Goal: Task Accomplishment & Management: Complete application form

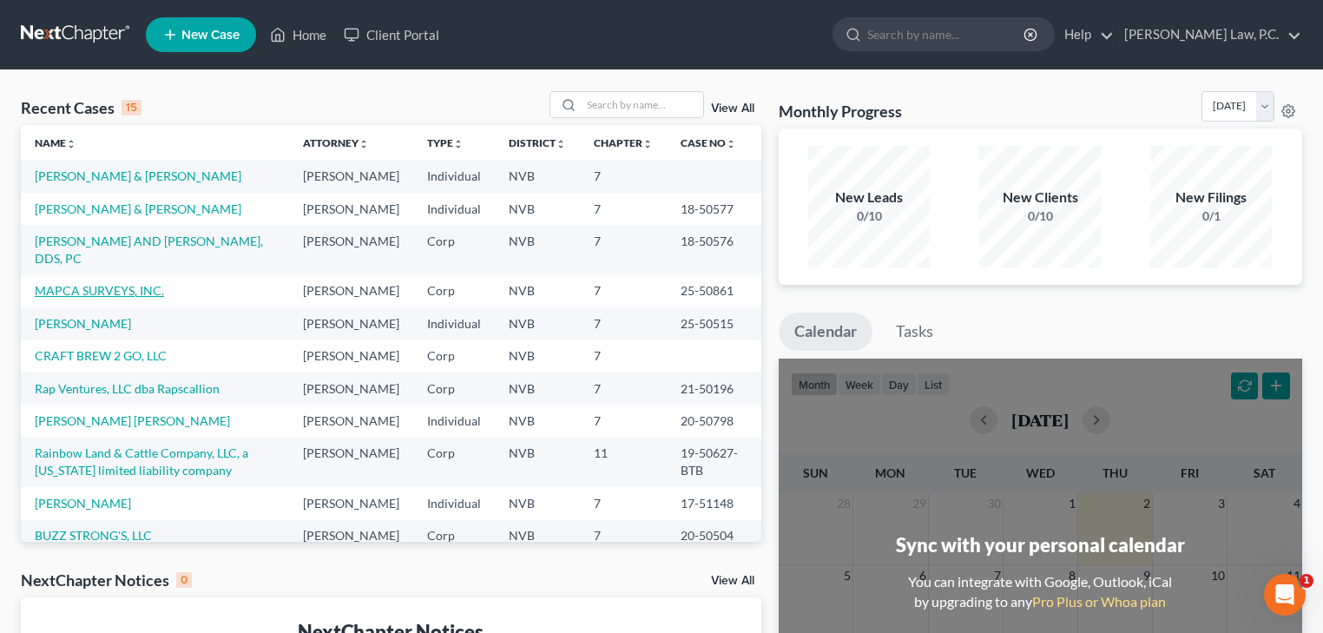
click at [144, 293] on link "MAPCA SURVEYS, INC." at bounding box center [99, 290] width 129 height 15
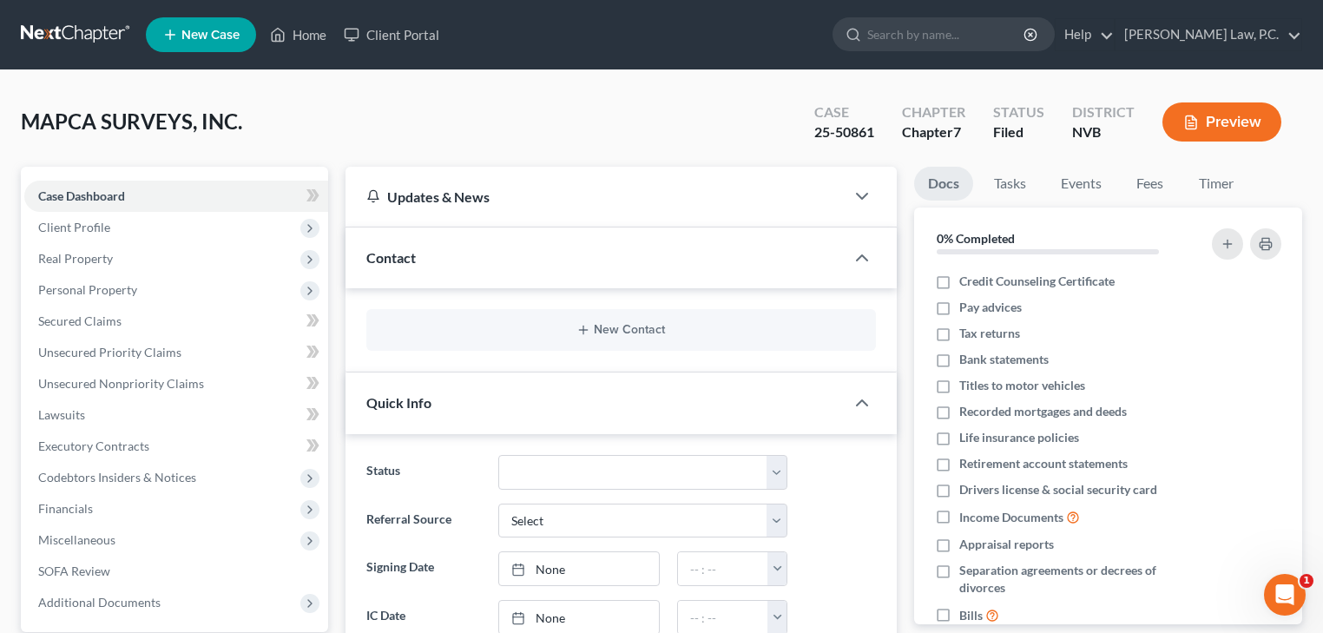
click at [726, 211] on div "Updates & News" at bounding box center [595, 197] width 499 height 60
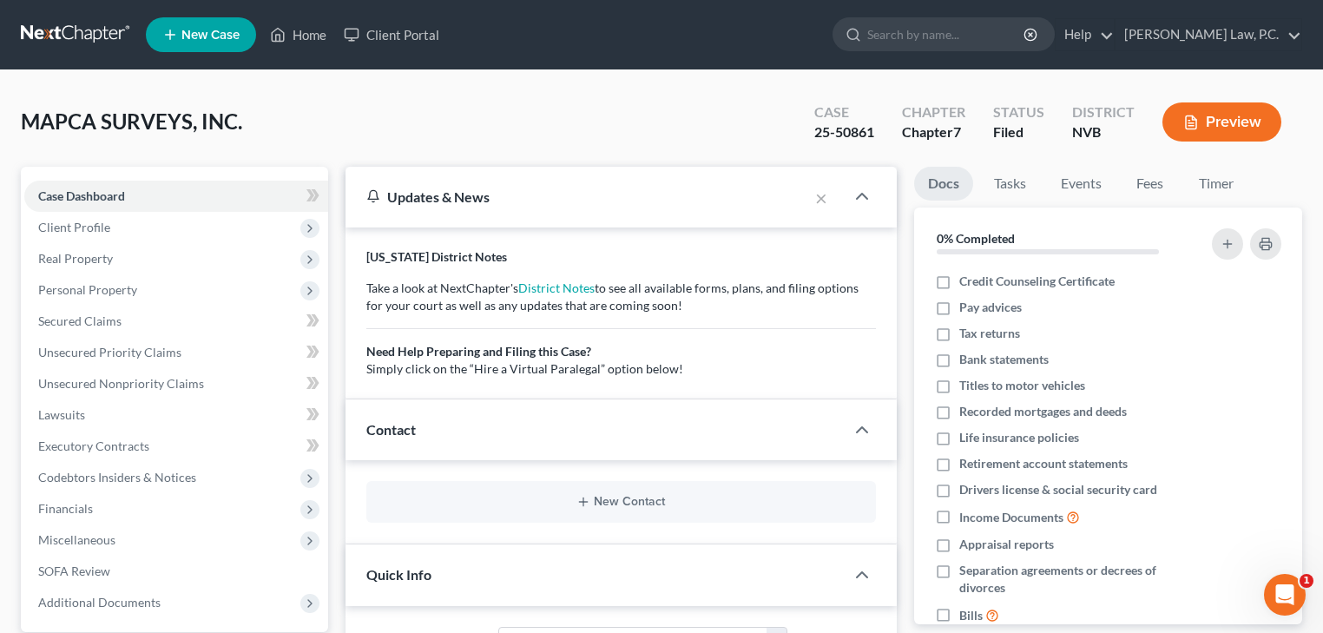
click at [667, 167] on div "Updates & News" at bounding box center [577, 197] width 463 height 60
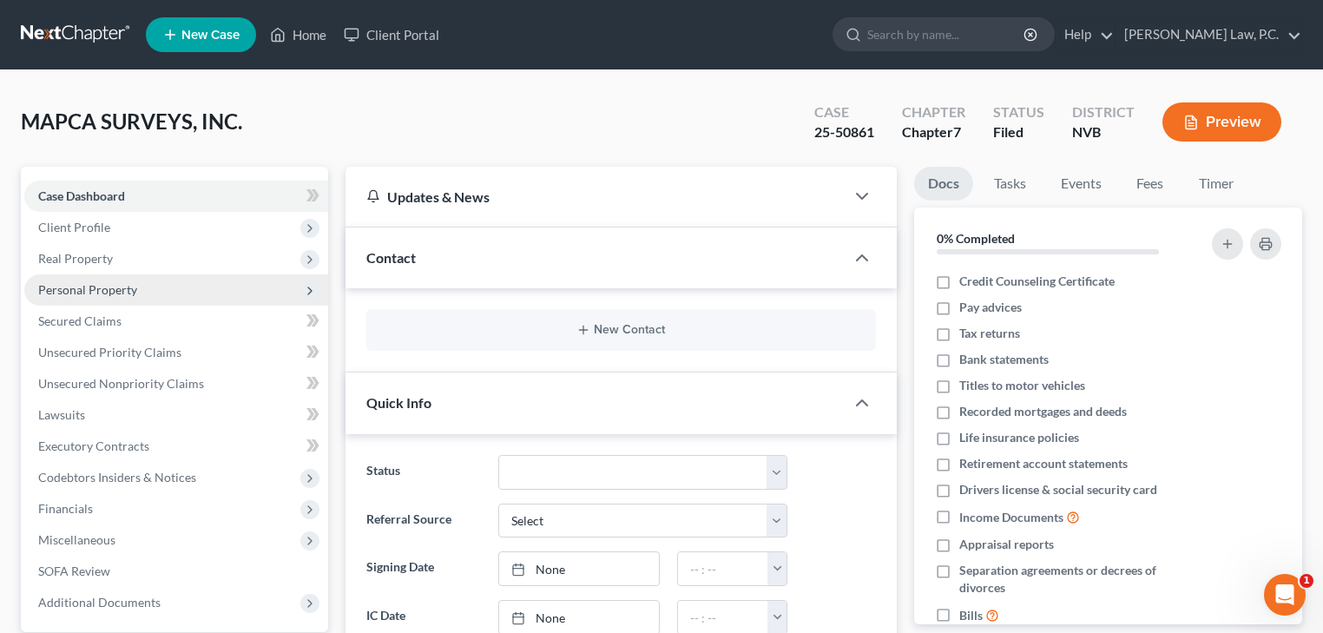
click at [110, 294] on span "Personal Property" at bounding box center [87, 289] width 99 height 15
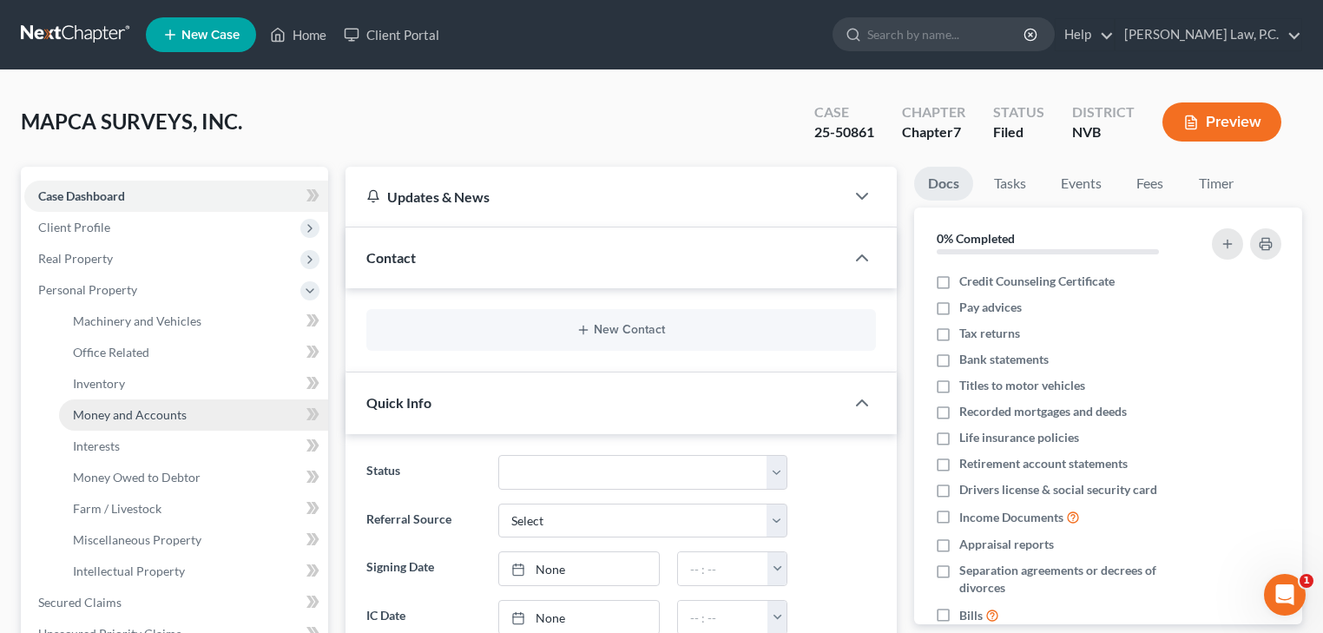
click at [133, 410] on span "Money and Accounts" at bounding box center [130, 414] width 114 height 15
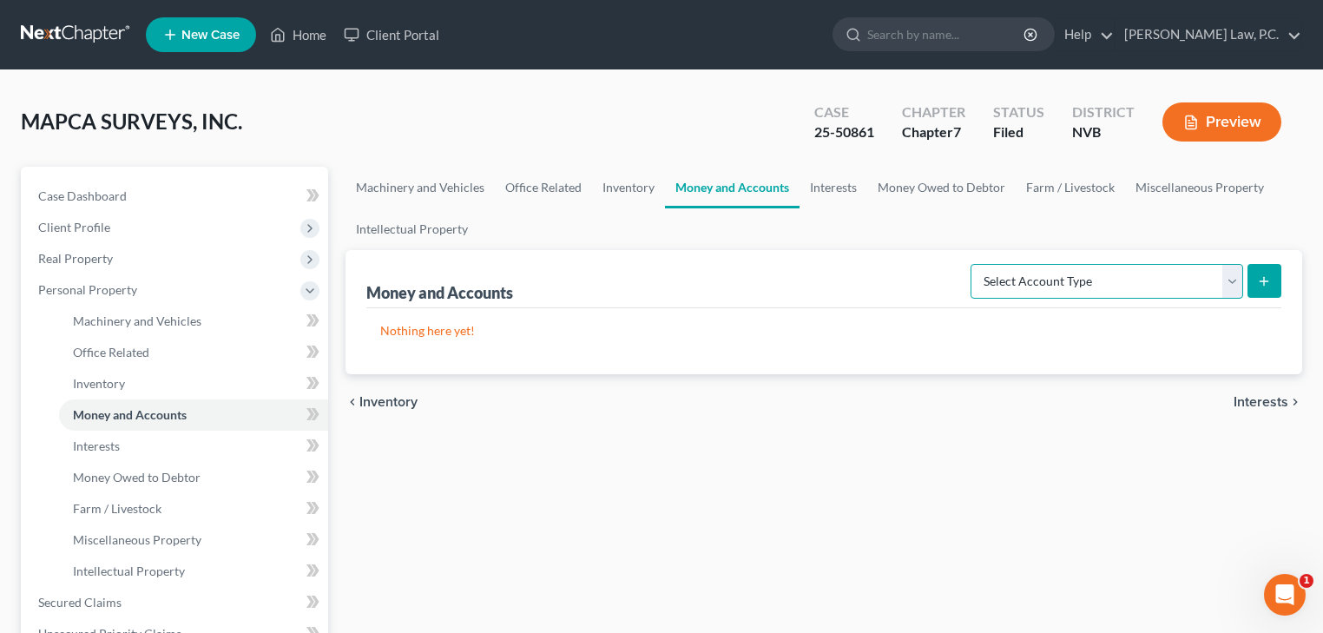
click at [1028, 287] on select "Select Account Type Brokerage (A/B: 3, SOFA: 18) Cash on Hand (A/B: 2) Certific…" at bounding box center [1107, 281] width 273 height 35
select select "checking"
click at [973, 264] on select "Select Account Type Brokerage (A/B: 3, SOFA: 18) Cash on Hand (A/B: 2) Certific…" at bounding box center [1107, 281] width 273 height 35
click at [1273, 280] on button "submit" at bounding box center [1265, 281] width 34 height 34
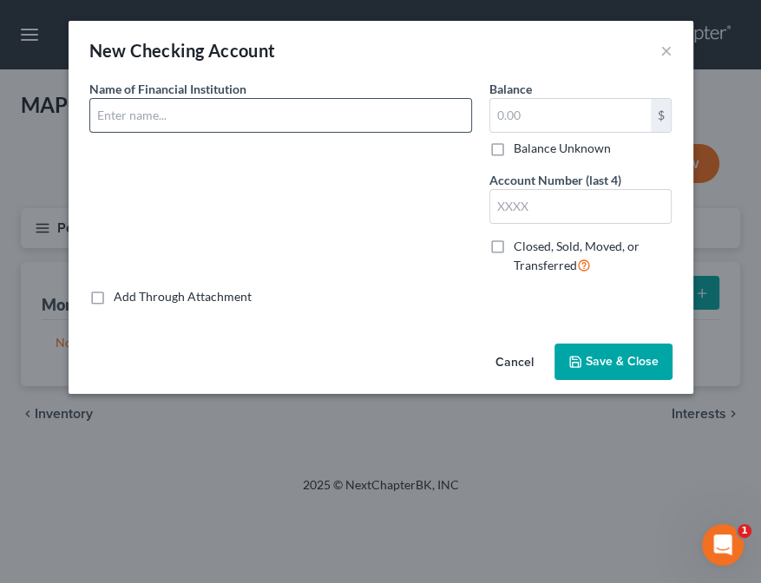
click at [147, 118] on input "text" at bounding box center [280, 115] width 381 height 33
type input "Greater [US_STATE] Credit Union"
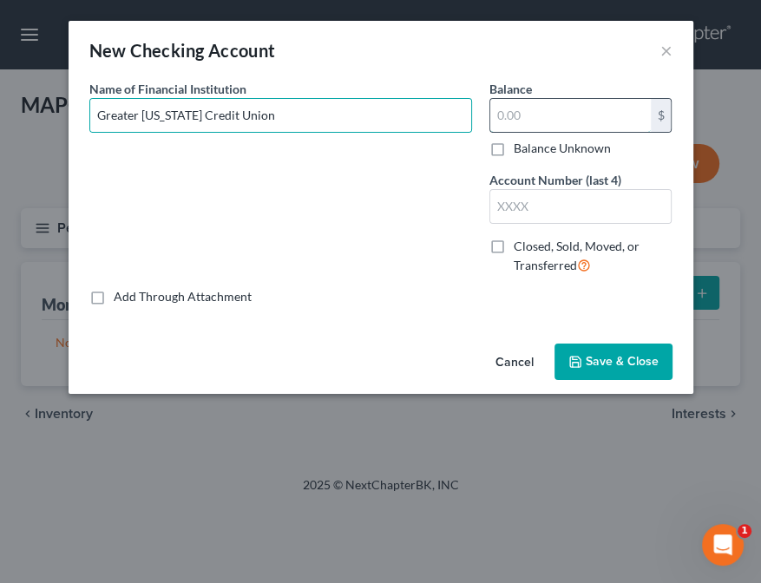
click at [517, 111] on input "text" at bounding box center [571, 115] width 161 height 33
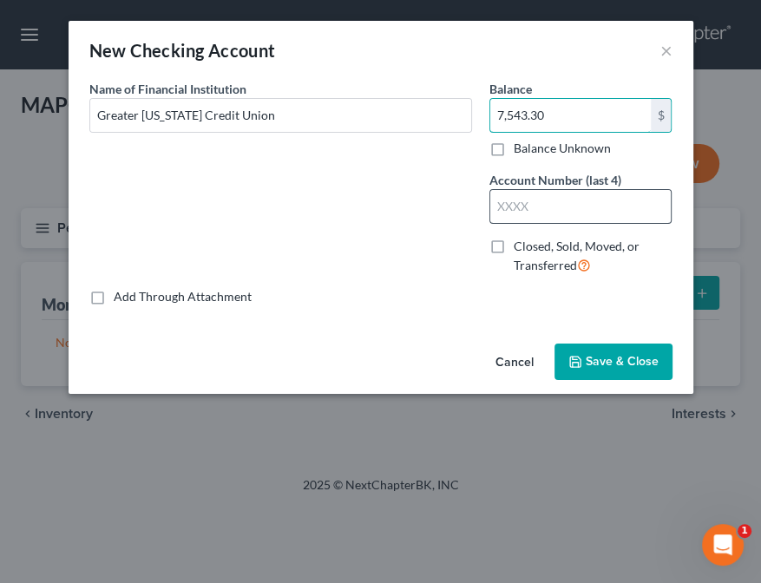
type input "7,543.30"
click at [517, 203] on input "text" at bounding box center [581, 206] width 181 height 33
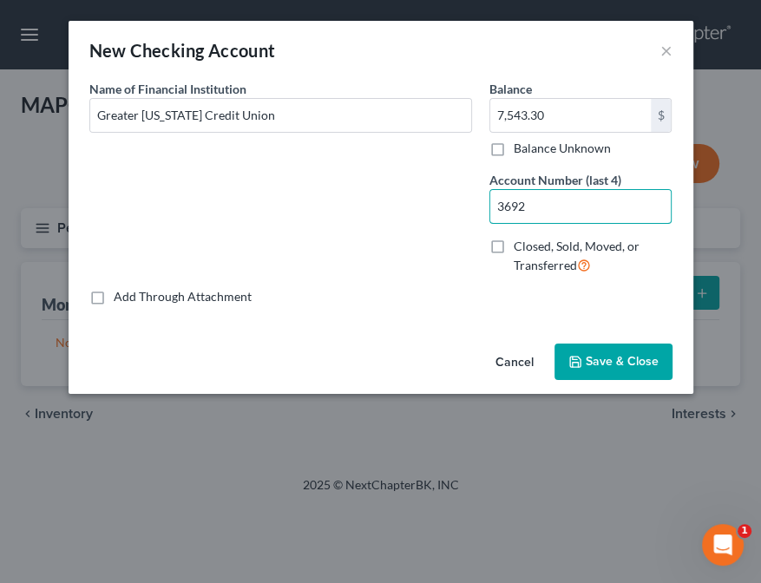
type input "3692"
click at [514, 244] on label "Closed, Sold, Moved, or Transferred" at bounding box center [593, 256] width 159 height 37
click at [521, 244] on input "Closed, Sold, Moved, or Transferred" at bounding box center [526, 243] width 11 height 11
checkbox input "true"
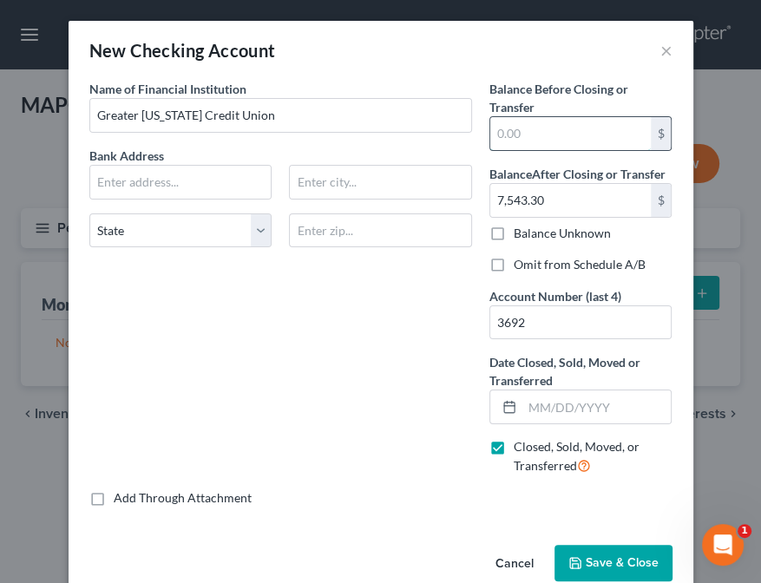
click at [521, 134] on input "text" at bounding box center [571, 133] width 161 height 33
type input "7,543.30"
click at [514, 449] on label "Closed, Sold, Moved, or Transferred" at bounding box center [593, 456] width 159 height 37
click at [521, 449] on input "Closed, Sold, Moved, or Transferred" at bounding box center [526, 443] width 11 height 11
checkbox input "false"
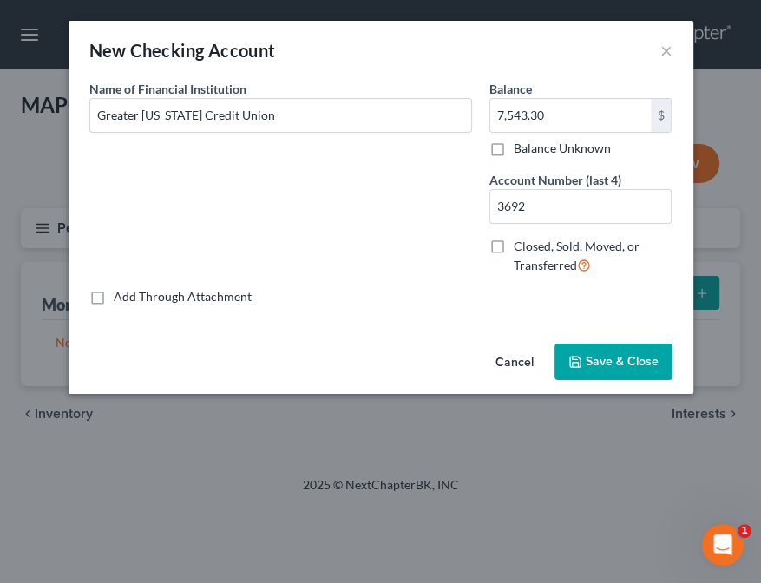
click at [609, 364] on span "Save & Close" at bounding box center [622, 361] width 73 height 15
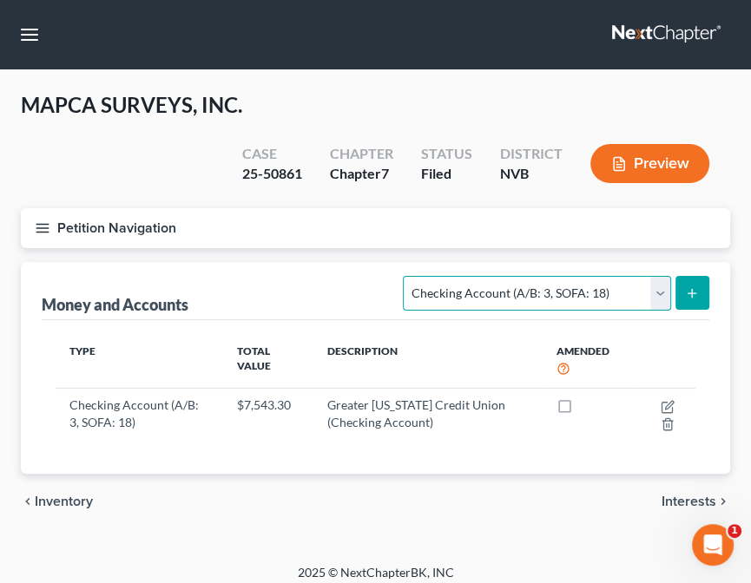
click at [517, 291] on select "Select Account Type Brokerage (A/B: 3, SOFA: 18) Cash on Hand (A/B: 2) Certific…" at bounding box center [536, 293] width 267 height 35
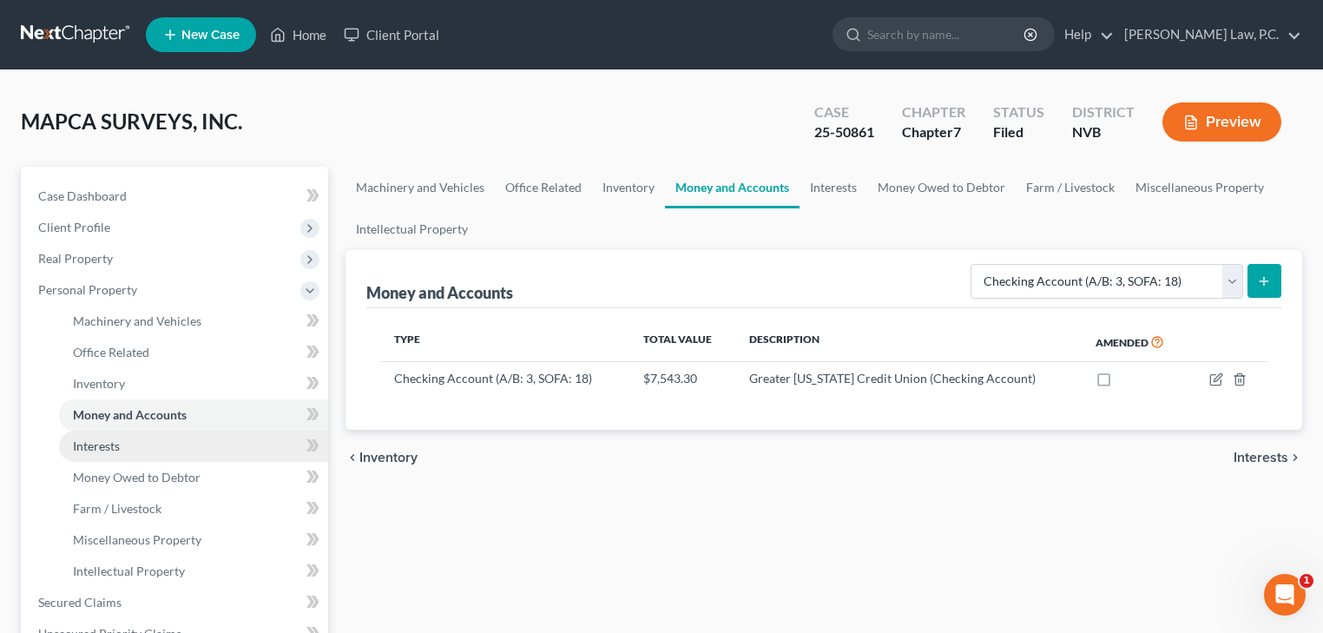
click at [144, 440] on link "Interests" at bounding box center [193, 446] width 269 height 31
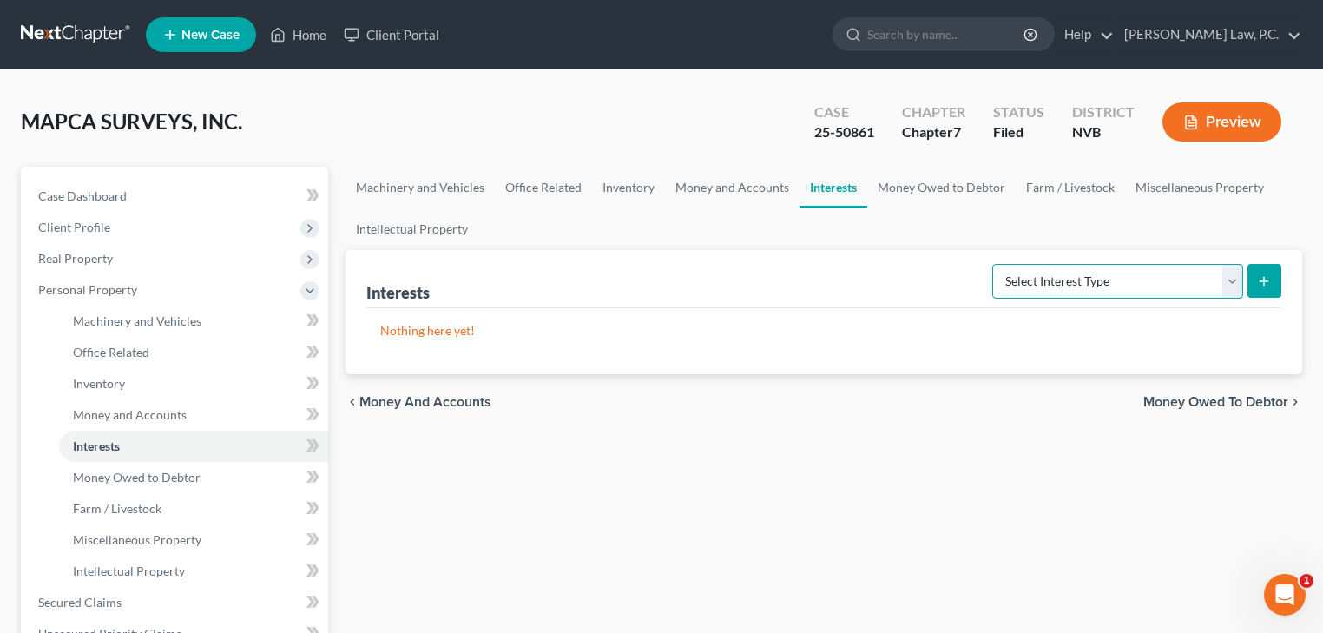
click at [1120, 274] on select "Select Interest Type Bond (A/B: 16) Incorporated Business (A/B: 15) Insurance P…" at bounding box center [1117, 281] width 251 height 35
click at [925, 182] on link "Money Owed to Debtor" at bounding box center [941, 188] width 148 height 42
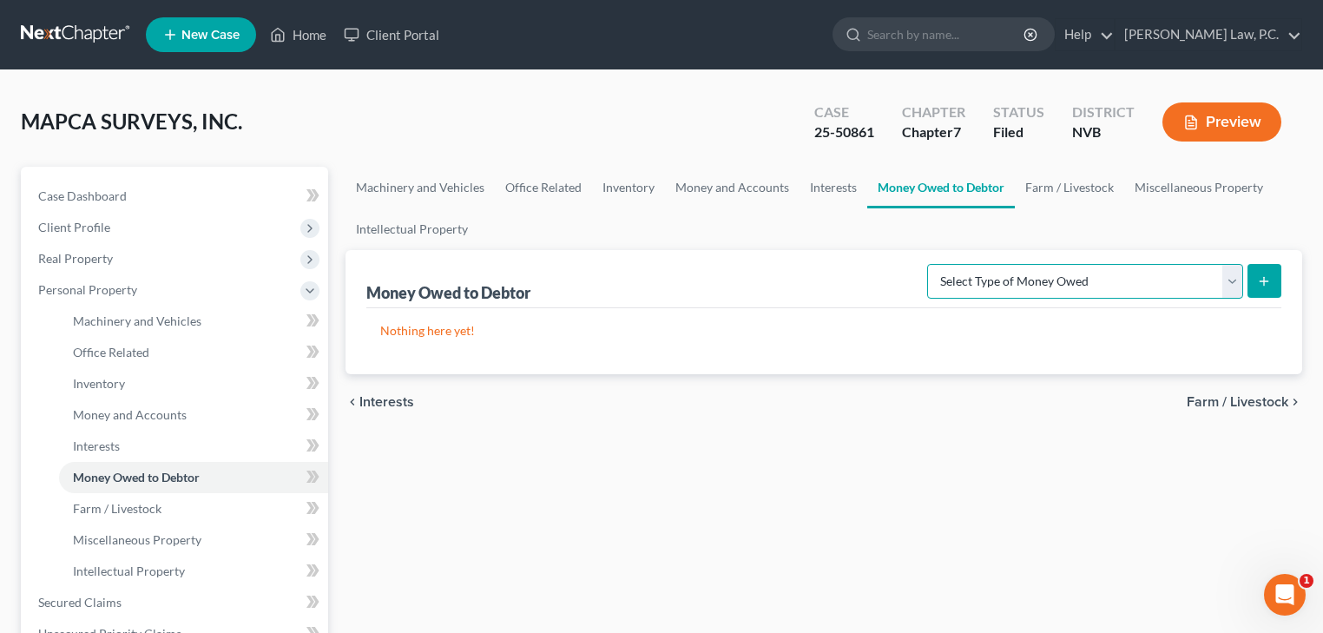
click at [1004, 274] on select "Select Type of Money Owed Accounts Receivable (A/B: 11) Causes of Action Agains…" at bounding box center [1085, 281] width 316 height 35
select select "accounts_receivable"
click at [932, 264] on select "Select Type of Money Owed Accounts Receivable (A/B: 11) Causes of Action Agains…" at bounding box center [1085, 281] width 316 height 35
click at [1273, 284] on button "submit" at bounding box center [1265, 281] width 34 height 34
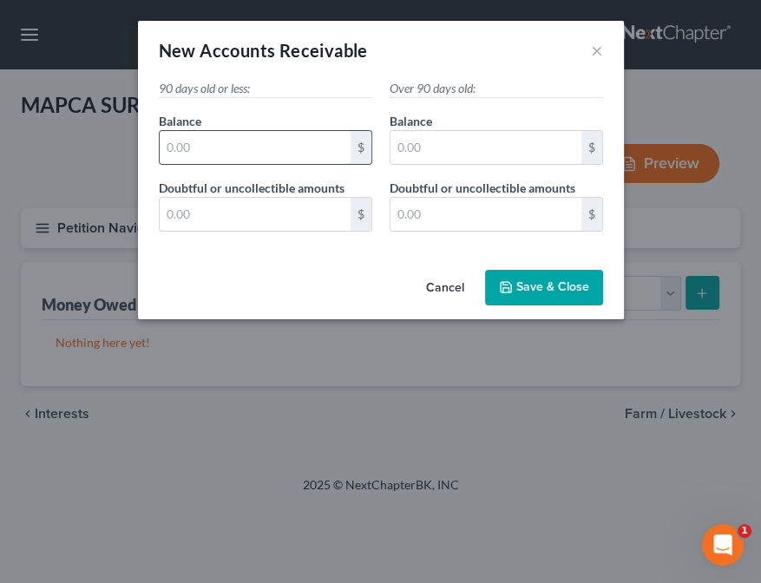
click at [240, 146] on input "text" at bounding box center [255, 147] width 191 height 33
type input "197,380.50"
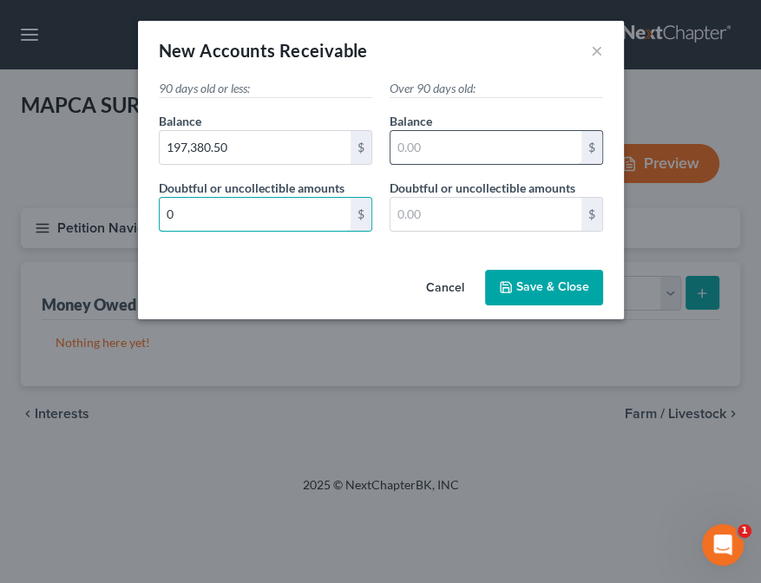
type input "0"
click at [398, 149] on input "text" at bounding box center [486, 147] width 191 height 33
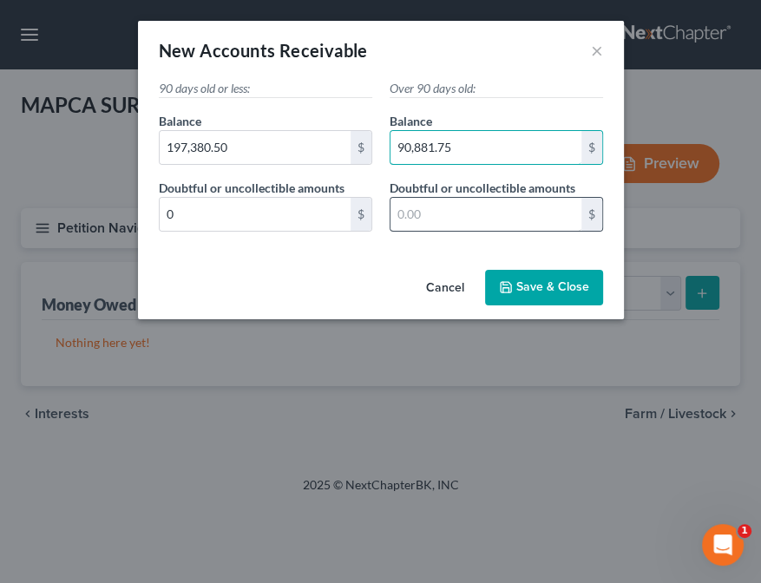
type input "90,881.75"
click at [411, 205] on input "text" at bounding box center [486, 214] width 191 height 33
type input "0."
click at [535, 276] on button "Save & Close" at bounding box center [544, 288] width 118 height 36
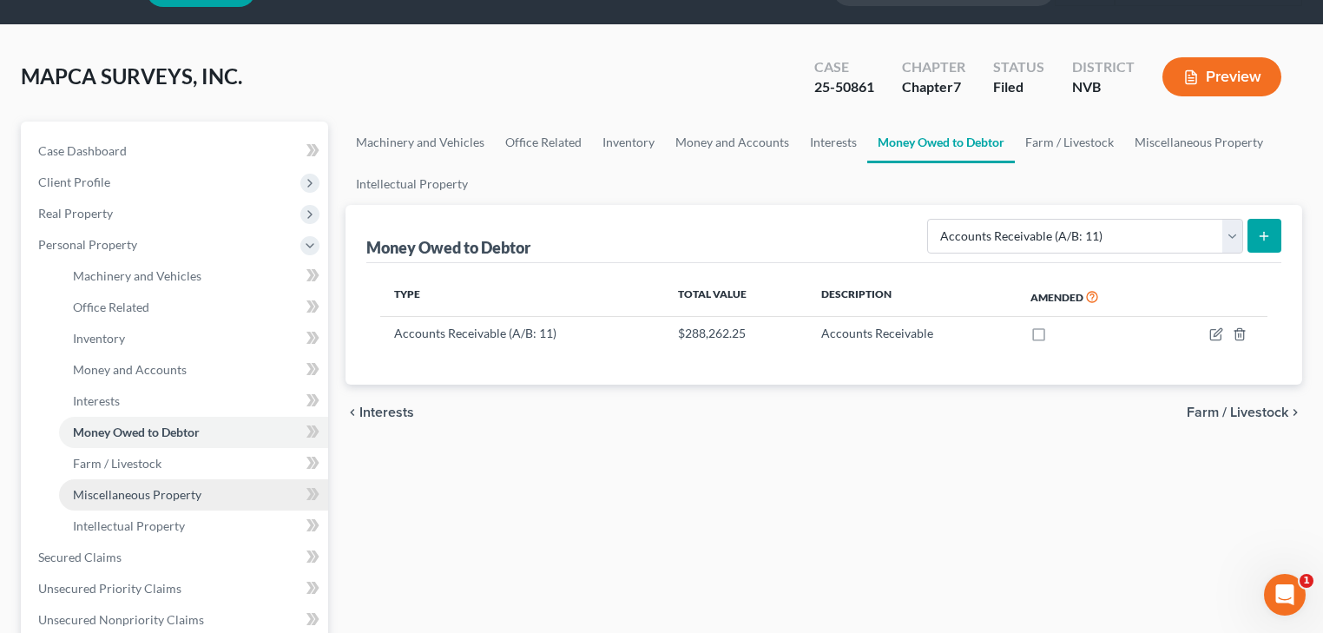
scroll to position [69, 0]
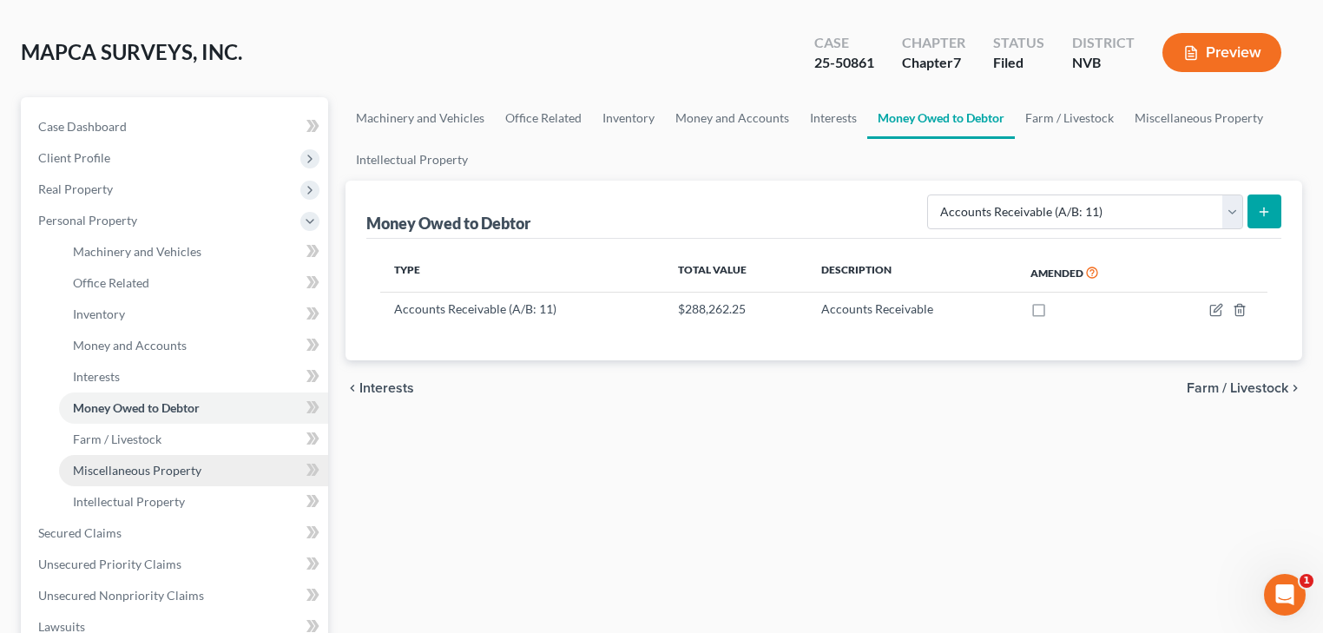
click at [153, 475] on span "Miscellaneous Property" at bounding box center [137, 470] width 128 height 15
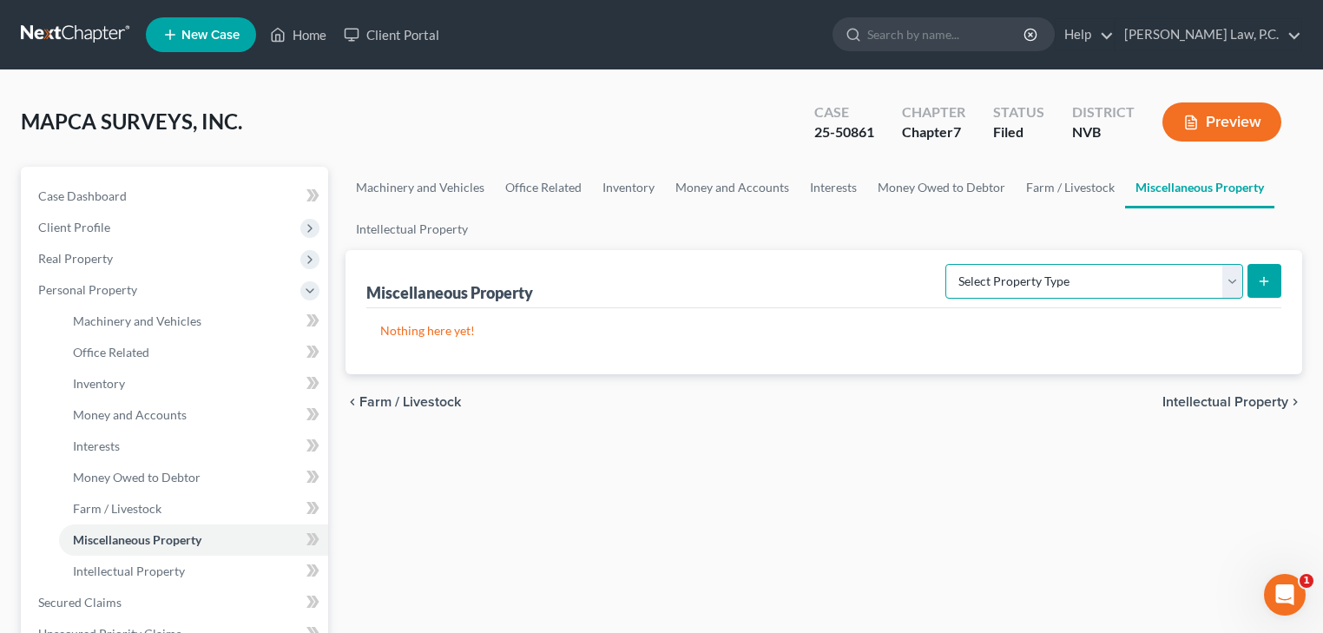
click at [960, 284] on select "Select Property Type Assigned for Creditor Benefit [DATE] (SOFA: 8) Assigned to…" at bounding box center [1094, 281] width 298 height 35
click at [643, 349] on div "Nothing here yet! Type Total Value Description Amended" at bounding box center [823, 341] width 915 height 66
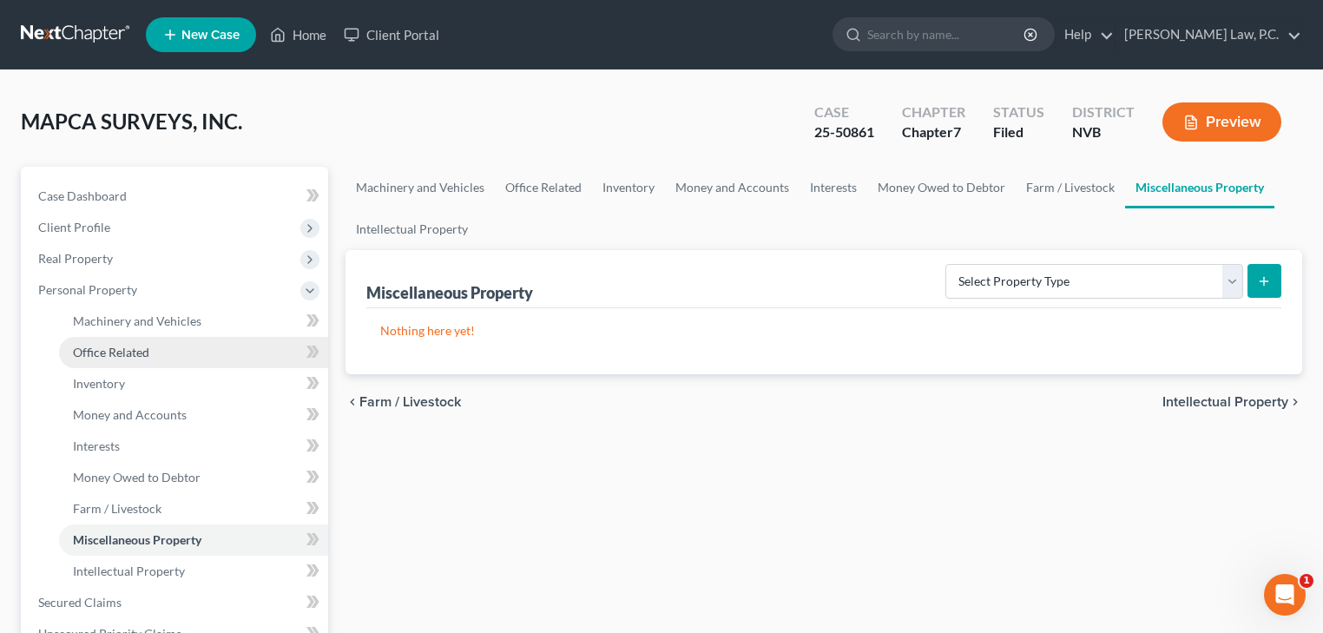
click at [161, 349] on link "Office Related" at bounding box center [193, 352] width 269 height 31
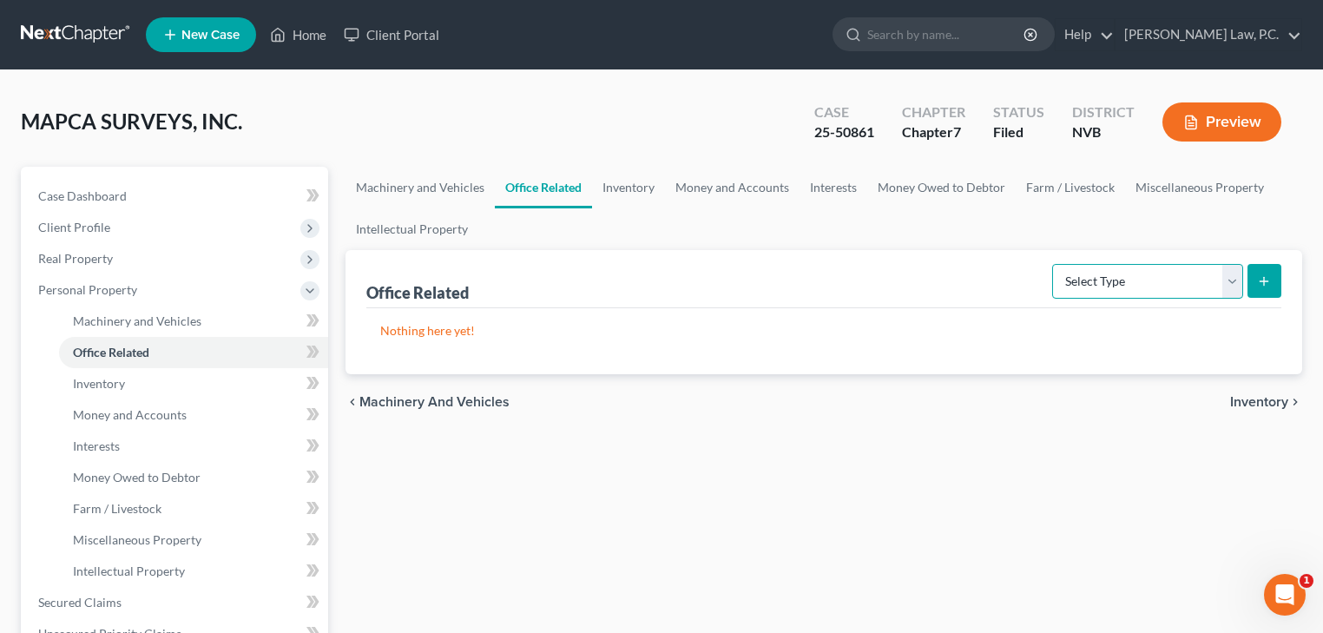
click at [1161, 275] on select "Select Type Collectibles (A/B: 42) Office Equipment (A/B: 41) Office Fixtures (…" at bounding box center [1147, 281] width 191 height 35
click at [1054, 264] on select "Select Type Collectibles (A/B: 42) Office Equipment (A/B: 41) Office Fixtures (…" at bounding box center [1147, 281] width 191 height 35
click at [1156, 272] on select "Select Type Collectibles (A/B: 42) Office Equipment (A/B: 41) Office Fixtures (…" at bounding box center [1147, 281] width 191 height 35
select select "furniture"
click at [1054, 264] on select "Select Type Collectibles (A/B: 42) Office Equipment (A/B: 41) Office Fixtures (…" at bounding box center [1147, 281] width 191 height 35
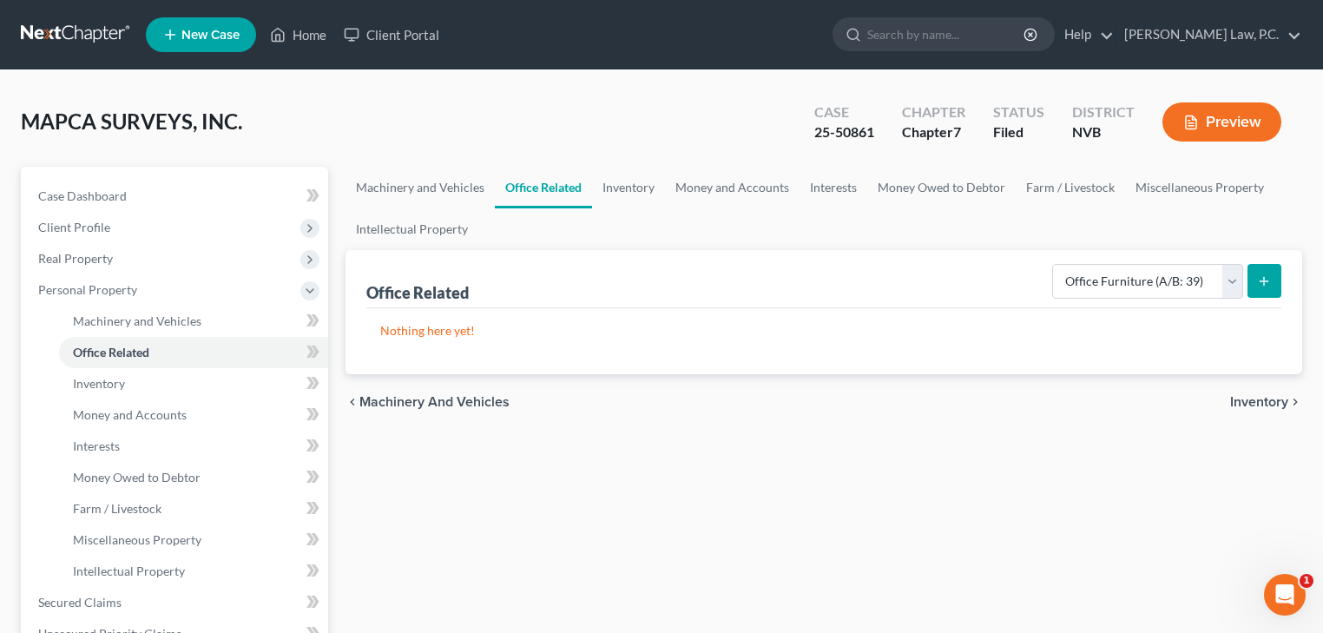
click at [1266, 290] on button "submit" at bounding box center [1265, 281] width 34 height 34
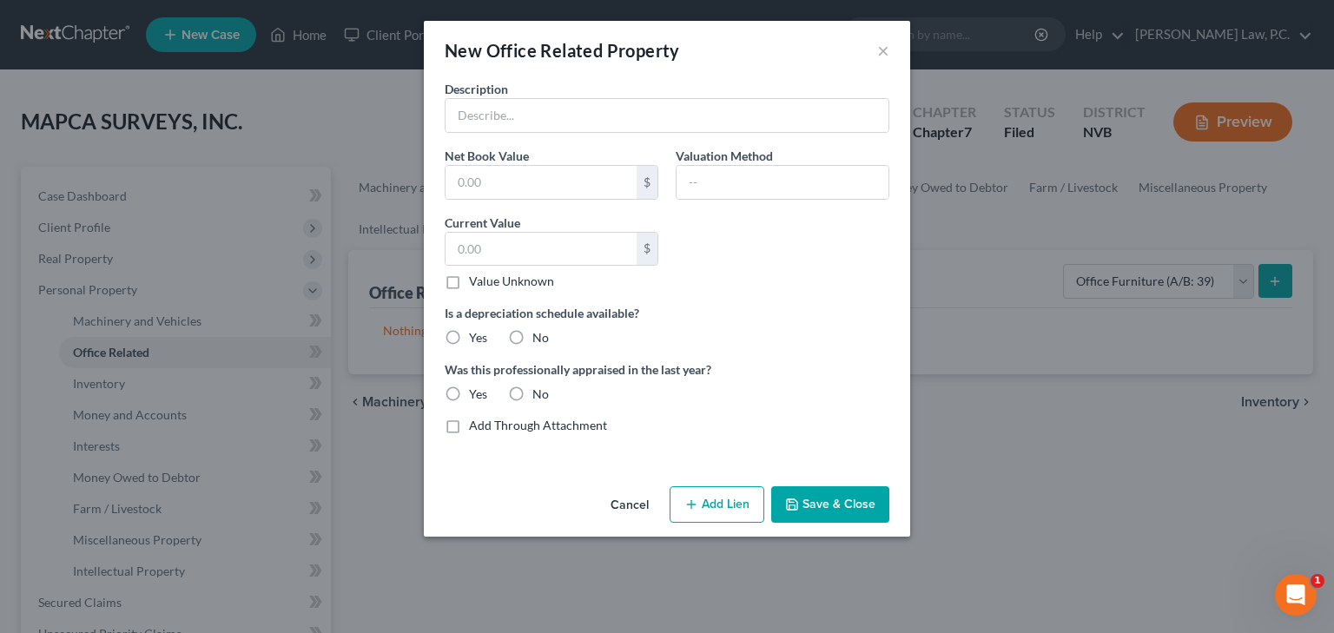
click at [688, 42] on div "New Office Related Property ×" at bounding box center [667, 50] width 486 height 59
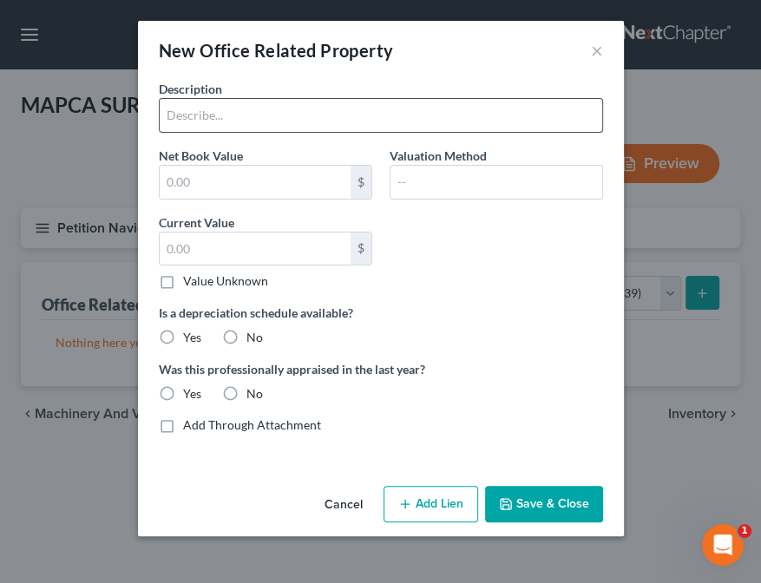
click at [250, 109] on input "text" at bounding box center [381, 115] width 443 height 33
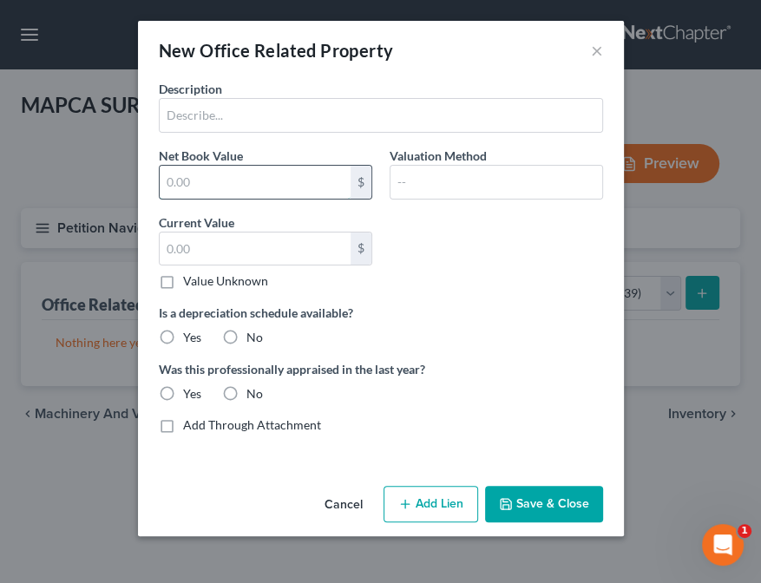
click at [179, 183] on input "text" at bounding box center [255, 182] width 191 height 33
type input "3,600"
type input "G"
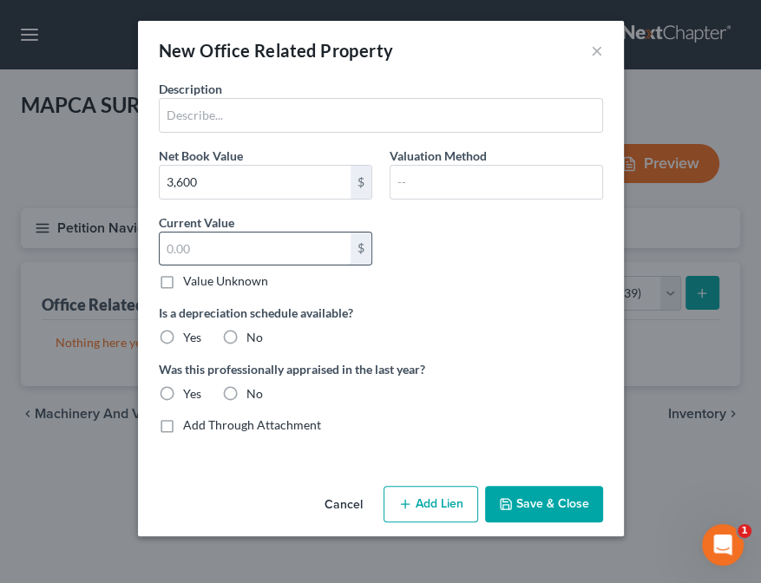
click at [185, 260] on input "text" at bounding box center [255, 249] width 191 height 33
type input "3,600"
click at [217, 119] on input "text" at bounding box center [381, 115] width 443 height 33
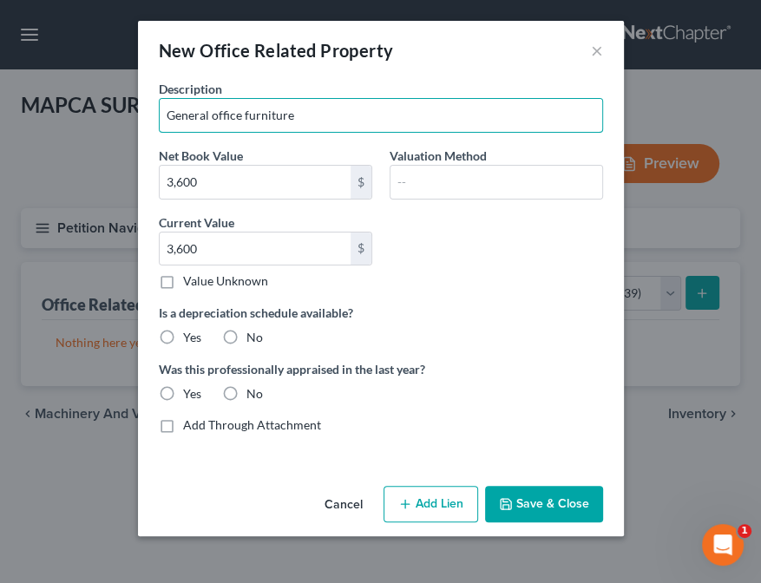
type input "General office furniture"
click at [576, 507] on button "Save & Close" at bounding box center [544, 504] width 118 height 36
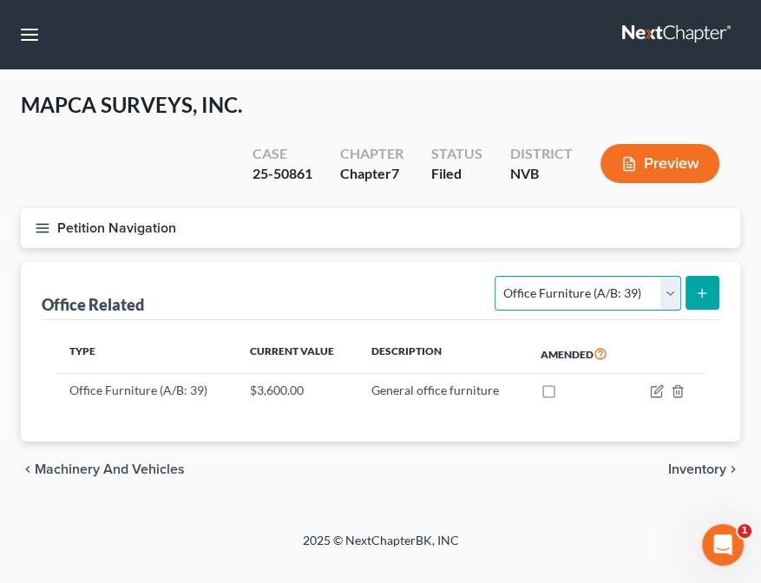
click at [658, 295] on select "Select Type Collectibles (A/B: 42) Office Equipment (A/B: 41) Office Fixtures (…" at bounding box center [588, 293] width 186 height 35
select select "fixtures"
click at [497, 276] on select "Select Type Collectibles (A/B: 42) Office Equipment (A/B: 41) Office Fixtures (…" at bounding box center [588, 293] width 186 height 35
click at [708, 290] on icon "submit" at bounding box center [702, 293] width 14 height 14
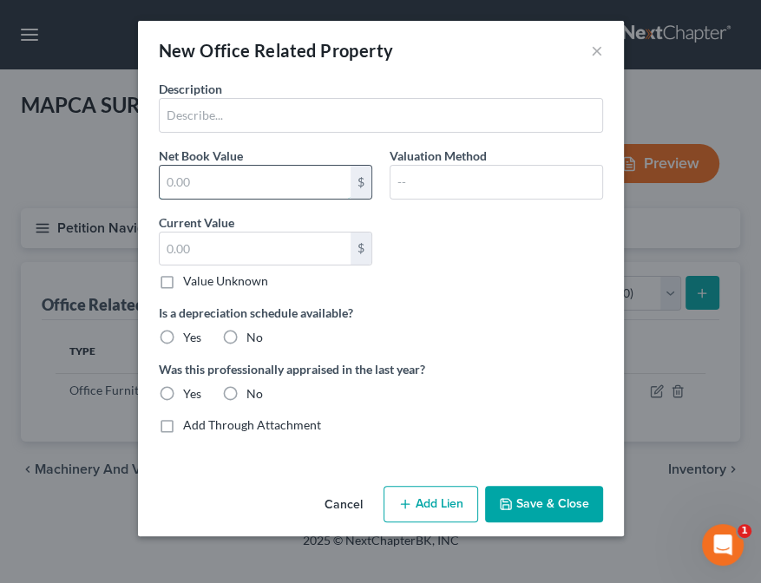
click at [263, 187] on input "text" at bounding box center [255, 182] width 191 height 33
type input "880"
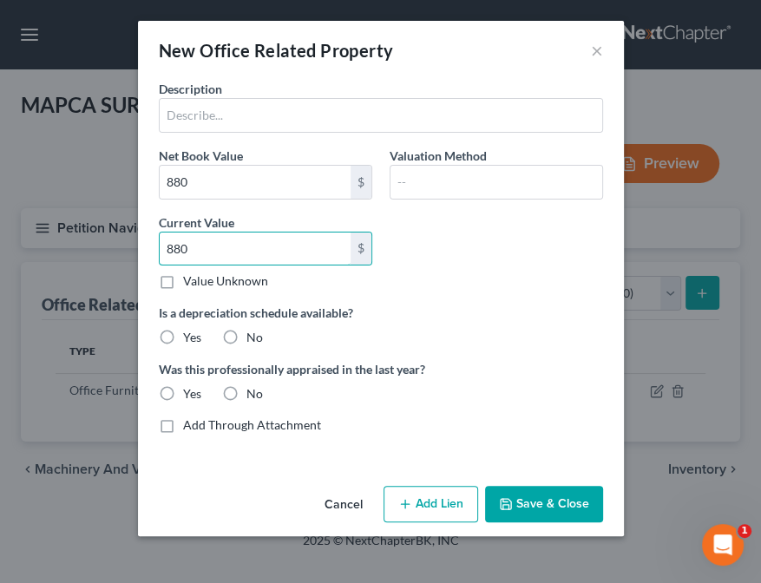
type input "880"
click at [517, 504] on button "Save & Close" at bounding box center [544, 504] width 118 height 36
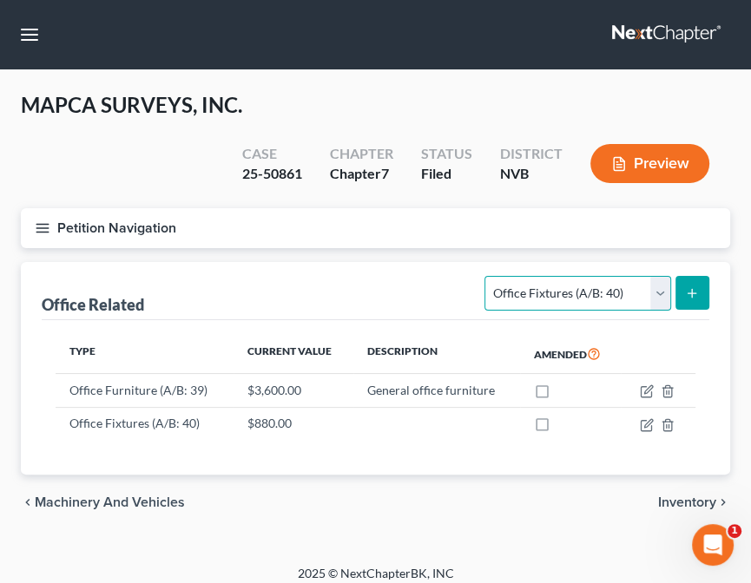
click at [569, 281] on select "Select Type Collectibles (A/B: 42) Office Equipment (A/B: 41) Office Fixtures (…" at bounding box center [577, 293] width 186 height 35
click at [486, 276] on select "Select Type Collectibles (A/B: 42) Office Equipment (A/B: 41) Office Fixtures (…" at bounding box center [577, 293] width 186 height 35
click at [658, 297] on select "Select Type Collectibles (A/B: 42) Office Equipment (A/B: 41) Office Fixtures (…" at bounding box center [577, 293] width 186 height 35
select select "equipment"
click at [486, 276] on select "Select Type Collectibles (A/B: 42) Office Equipment (A/B: 41) Office Fixtures (…" at bounding box center [577, 293] width 186 height 35
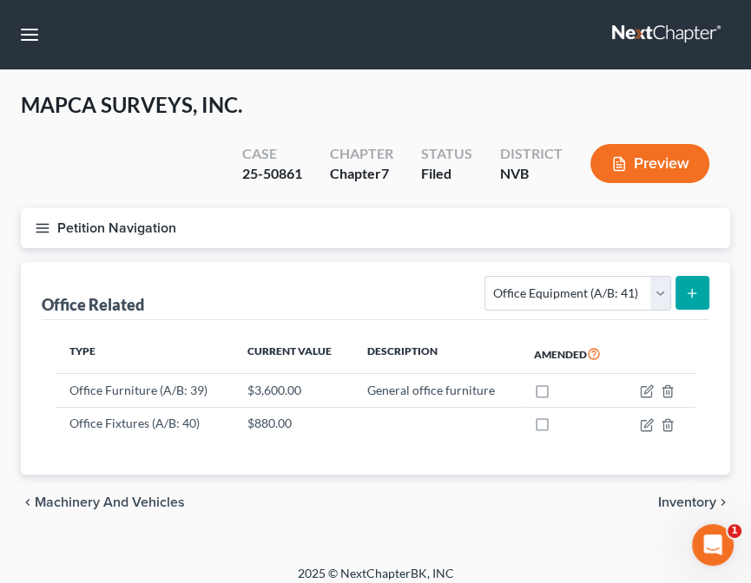
click at [700, 288] on button "submit" at bounding box center [692, 293] width 34 height 34
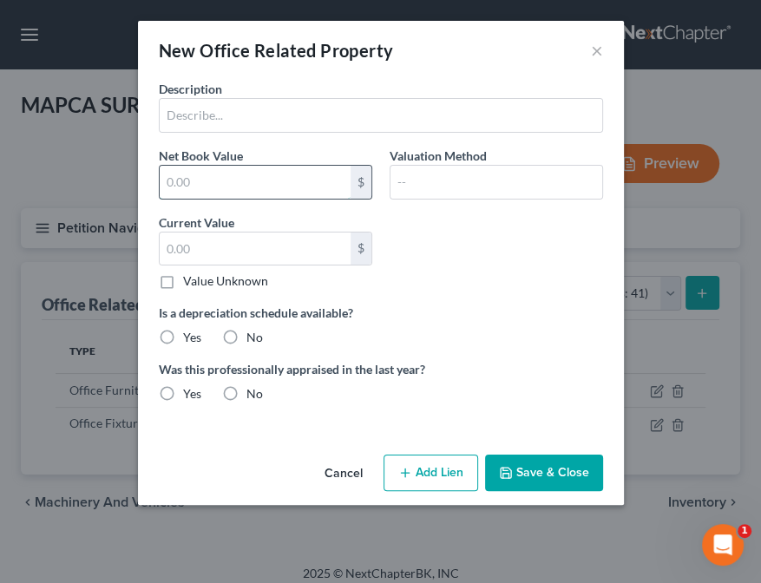
click at [239, 188] on input "text" at bounding box center [255, 182] width 191 height 33
type input "4,680"
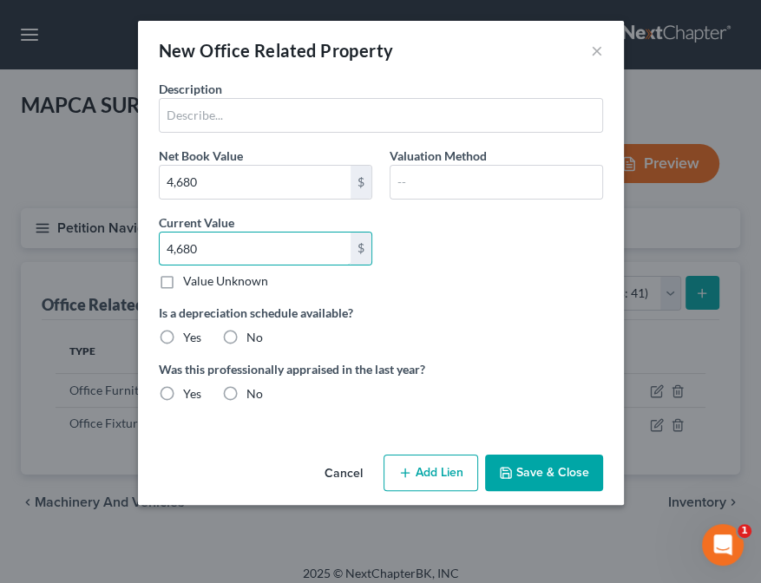
type input "4,680"
click at [525, 477] on button "Save & Close" at bounding box center [544, 473] width 118 height 36
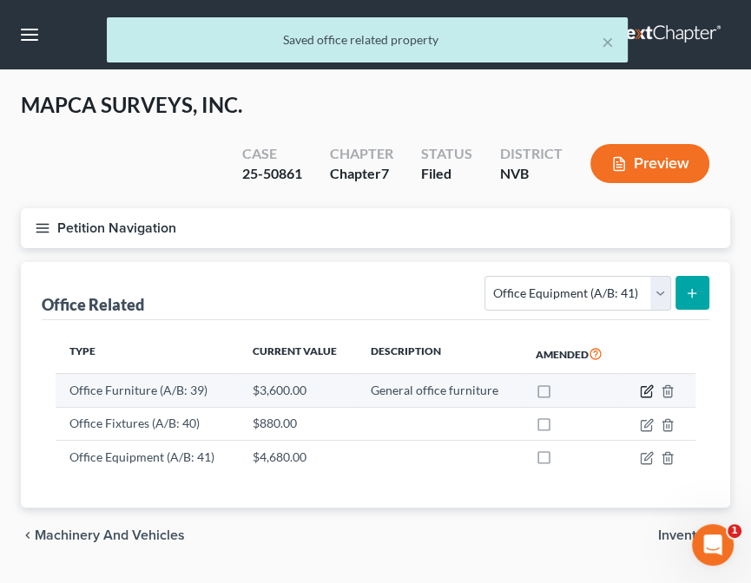
click at [646, 389] on icon "button" at bounding box center [648, 390] width 8 height 8
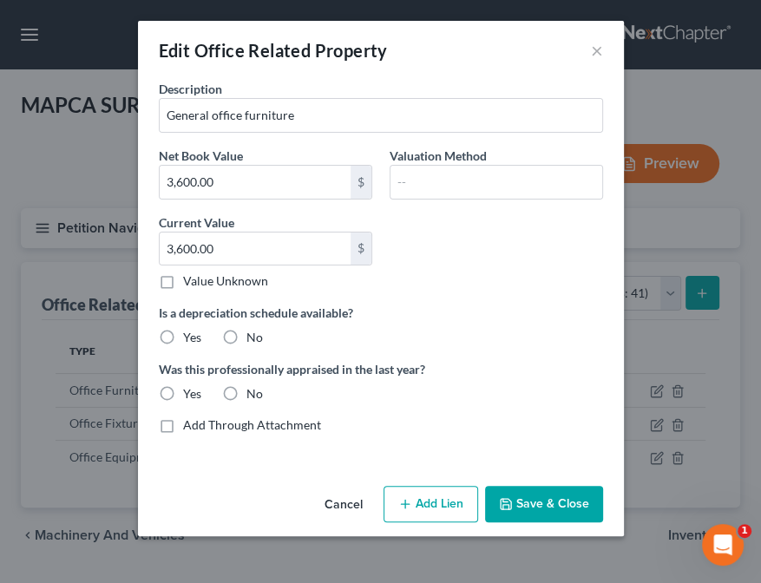
click at [247, 332] on label "No" at bounding box center [255, 337] width 16 height 17
click at [254, 332] on input "No" at bounding box center [259, 334] width 11 height 11
radio input "true"
click at [247, 392] on label "No" at bounding box center [255, 393] width 16 height 17
click at [254, 392] on input "No" at bounding box center [259, 390] width 11 height 11
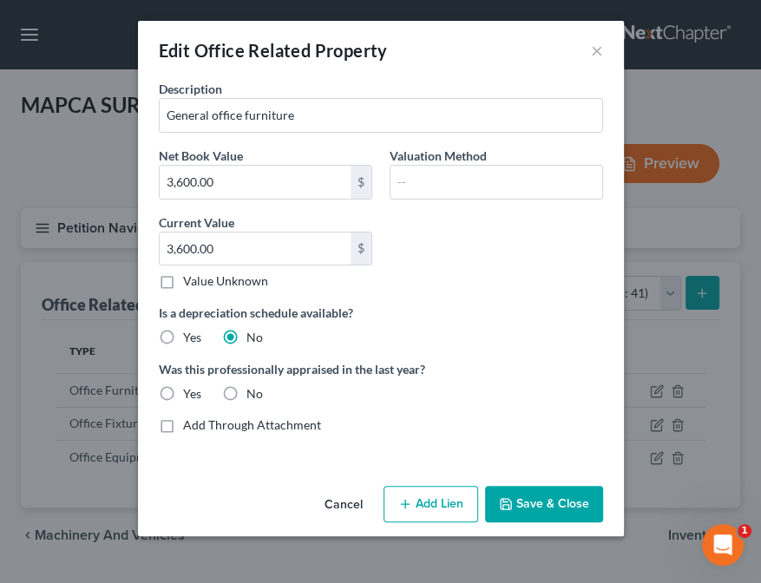
radio input "true"
click at [556, 504] on button "Save & Close" at bounding box center [544, 504] width 118 height 36
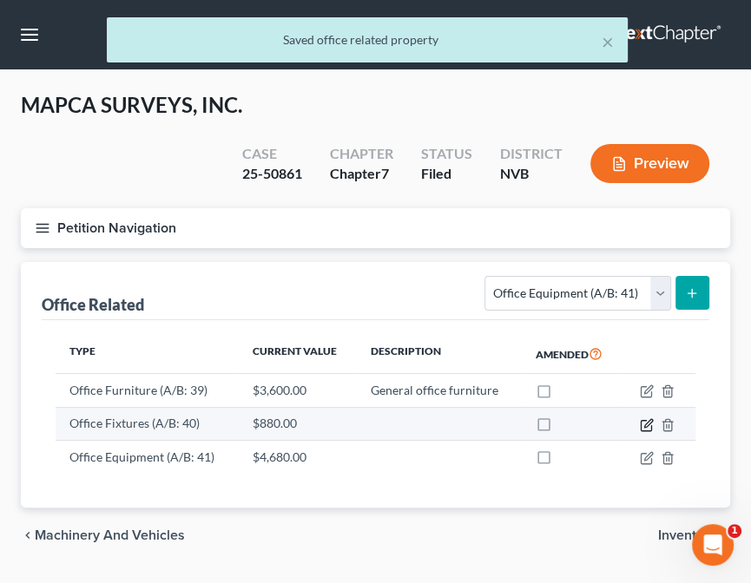
click at [649, 422] on icon "button" at bounding box center [647, 425] width 14 height 14
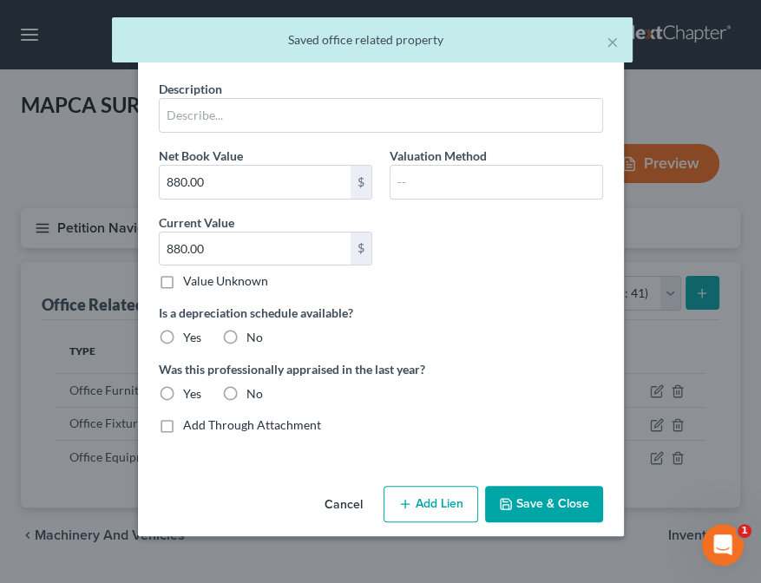
click at [247, 337] on label "No" at bounding box center [255, 337] width 16 height 17
click at [254, 337] on input "No" at bounding box center [259, 334] width 11 height 11
radio input "true"
click at [247, 388] on label "No" at bounding box center [255, 393] width 16 height 17
click at [254, 388] on input "No" at bounding box center [259, 390] width 11 height 11
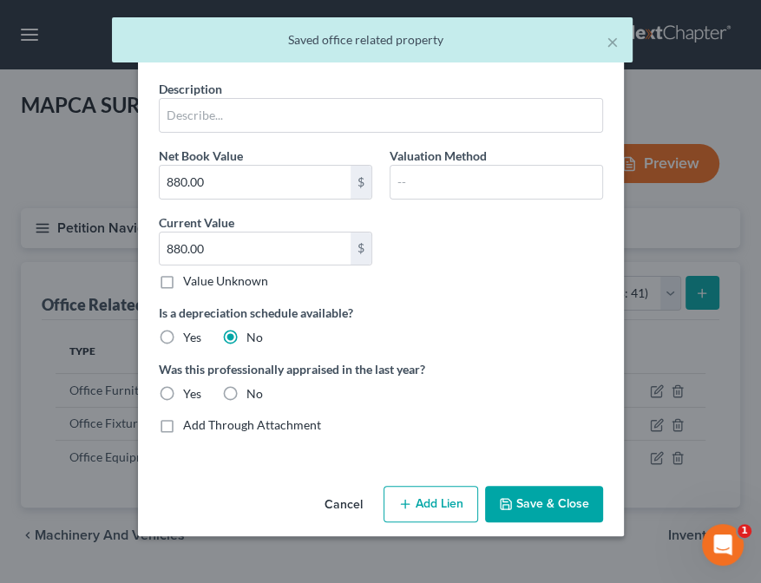
radio input "true"
click at [544, 504] on button "Save & Close" at bounding box center [544, 504] width 118 height 36
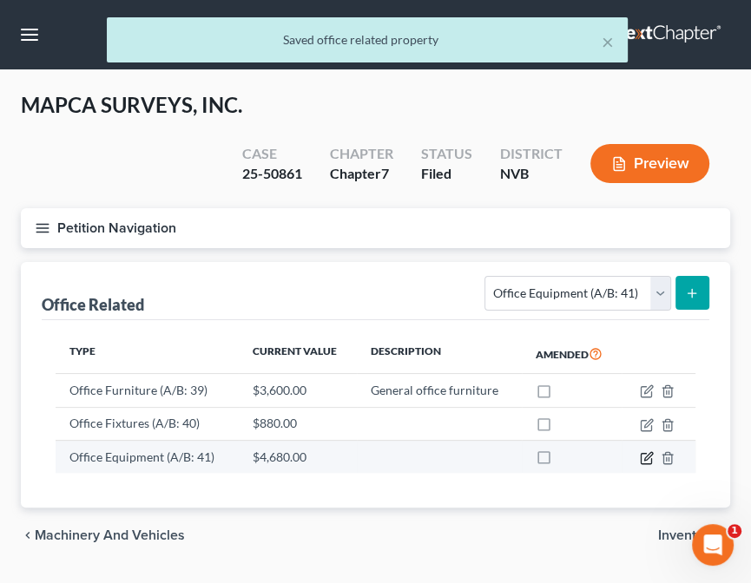
click at [646, 456] on icon "button" at bounding box center [648, 456] width 8 height 8
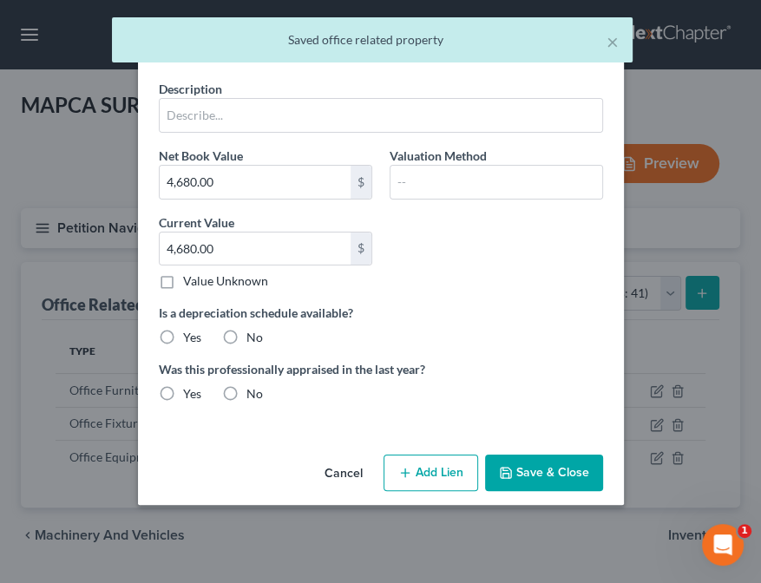
click at [247, 339] on label "No" at bounding box center [255, 337] width 16 height 17
click at [254, 339] on input "No" at bounding box center [259, 334] width 11 height 11
radio input "true"
click at [247, 390] on label "No" at bounding box center [255, 393] width 16 height 17
click at [254, 390] on input "No" at bounding box center [259, 390] width 11 height 11
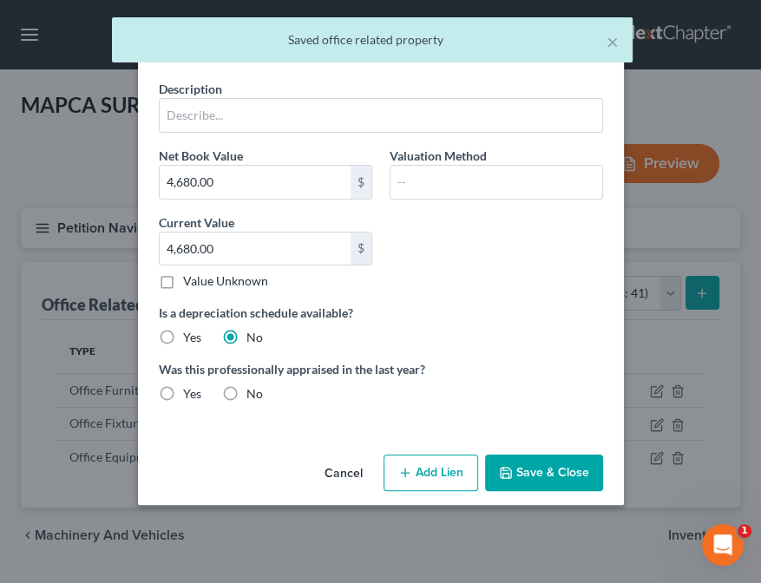
radio input "true"
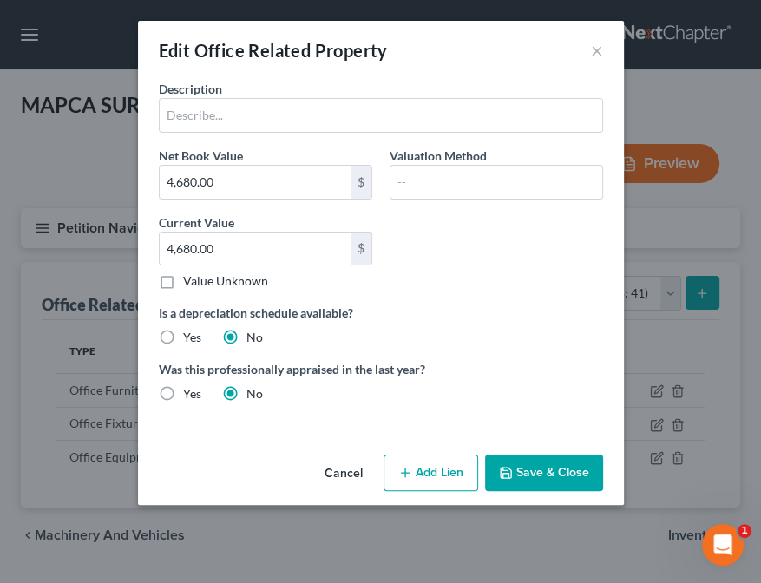
click at [586, 471] on button "Save & Close" at bounding box center [544, 473] width 118 height 36
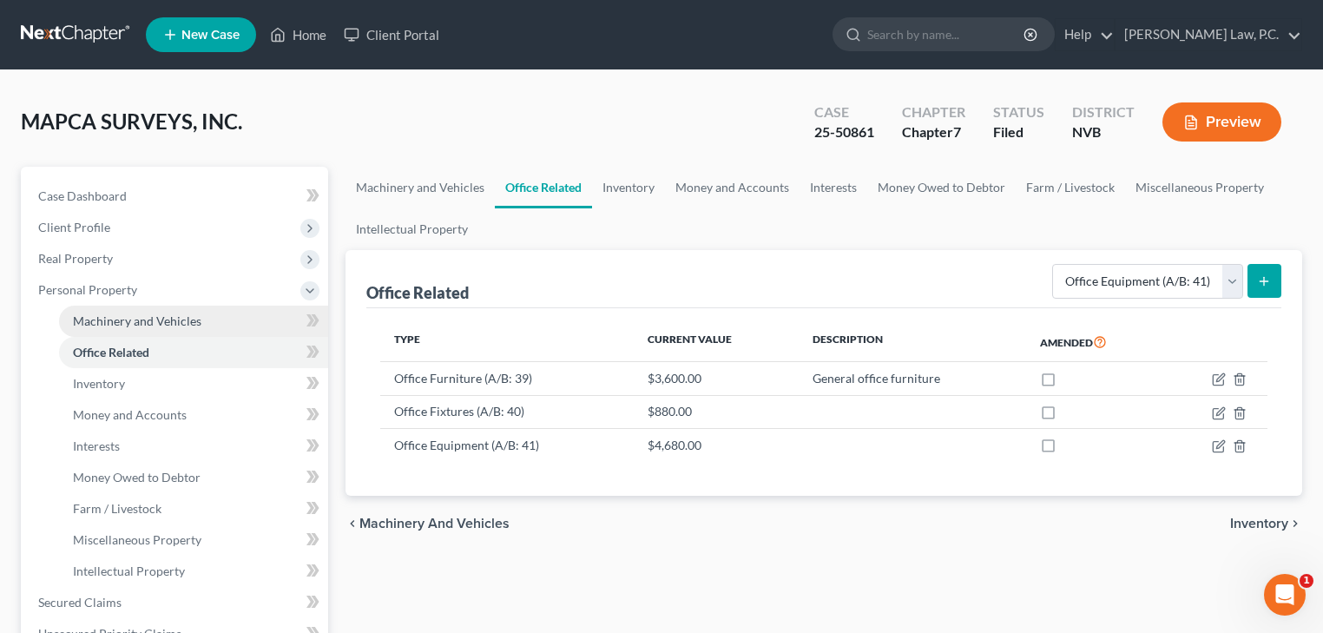
click at [143, 323] on span "Machinery and Vehicles" at bounding box center [137, 320] width 128 height 15
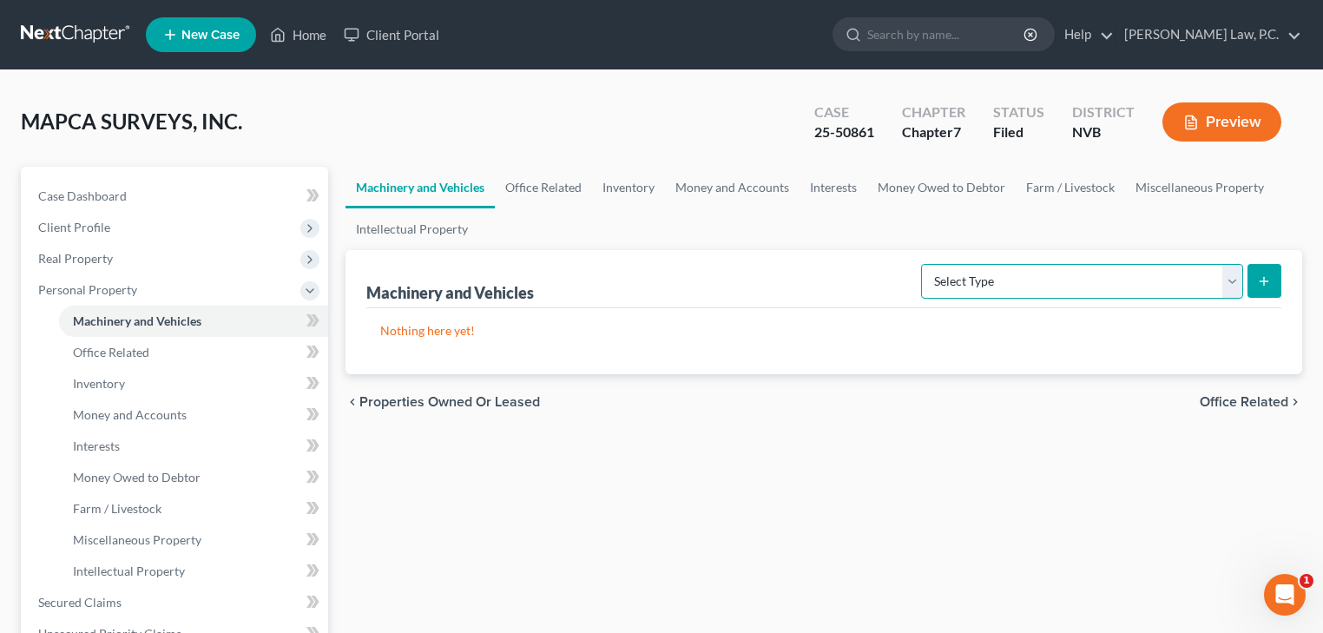
click at [1097, 278] on select "Select Type Aircraft (A/B: 49) Other Machinery, Fixtures and Equipment (A/B: 50…" at bounding box center [1082, 281] width 322 height 35
select select "vehicle"
click at [925, 264] on select "Select Type Aircraft (A/B: 49) Other Machinery, Fixtures and Equipment (A/B: 50…" at bounding box center [1082, 281] width 322 height 35
click at [1262, 281] on line "submit" at bounding box center [1265, 281] width 8 height 0
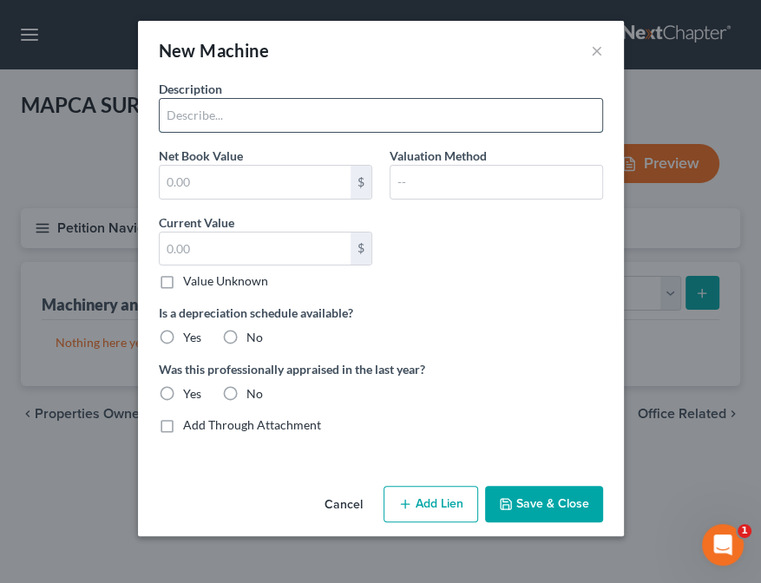
click at [230, 118] on input "text" at bounding box center [381, 115] width 443 height 33
type input "2016 Chevy Silverado"
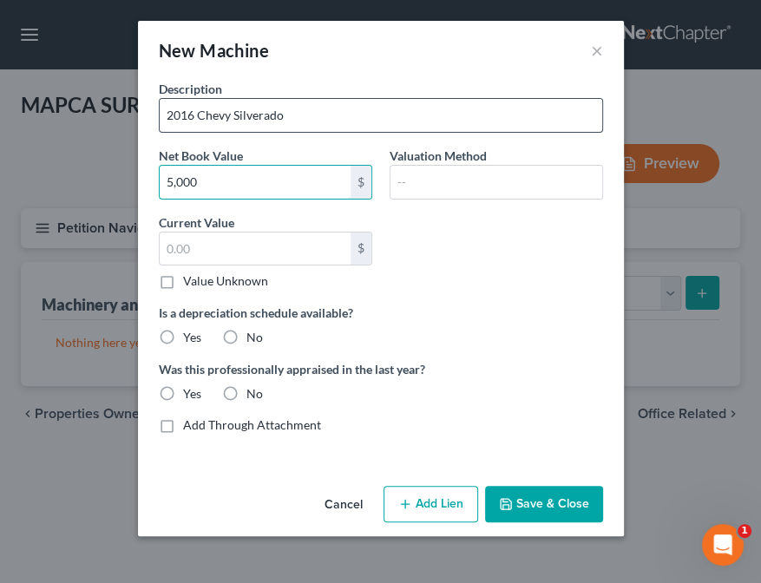
type input "5,000"
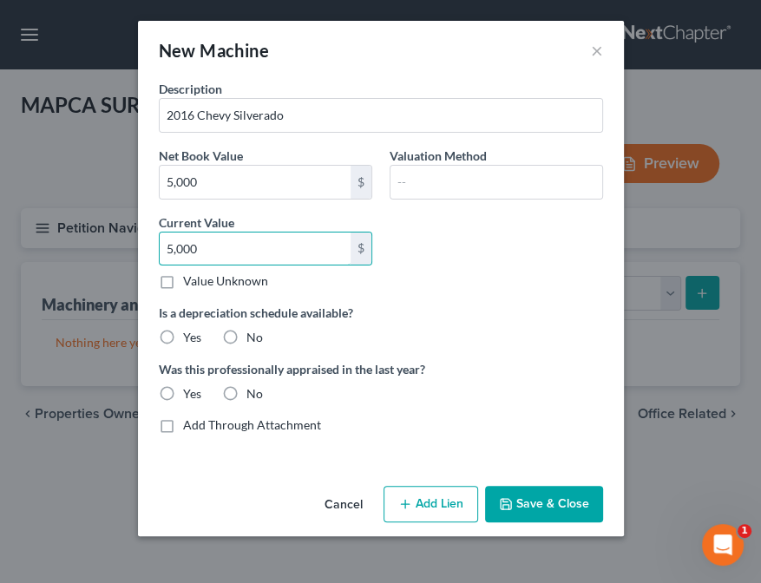
type input "5,000"
click at [247, 338] on label "No" at bounding box center [255, 337] width 16 height 17
click at [254, 338] on input "No" at bounding box center [259, 334] width 11 height 11
radio input "true"
click at [247, 393] on label "No" at bounding box center [255, 393] width 16 height 17
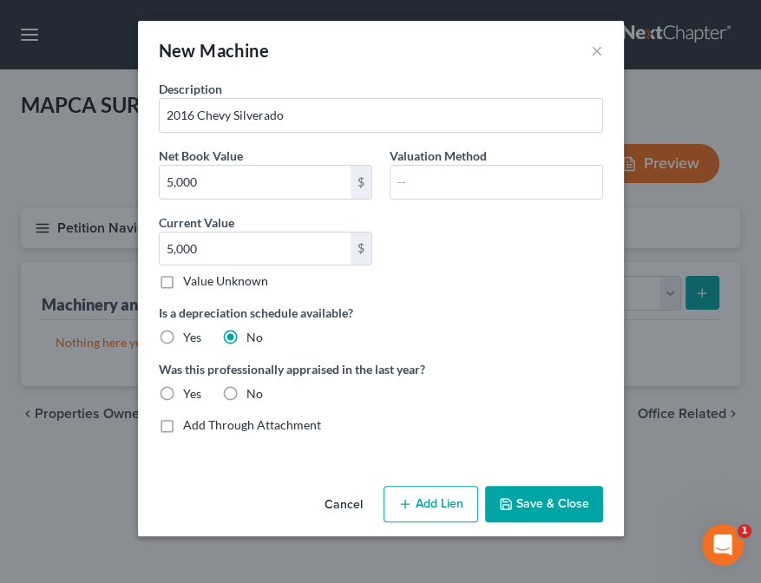
click at [254, 393] on input "No" at bounding box center [259, 390] width 11 height 11
radio input "true"
click at [563, 509] on button "Save & Close" at bounding box center [544, 504] width 118 height 36
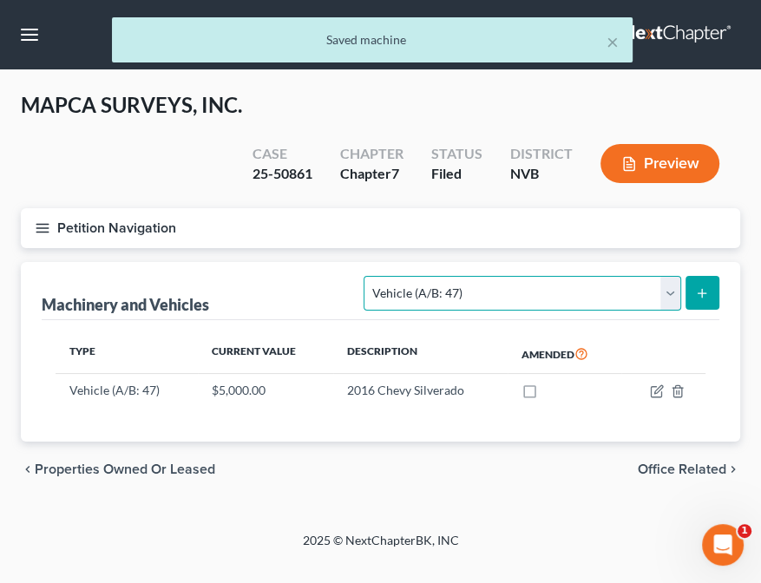
click at [500, 290] on select "Select Type Aircraft (A/B: 49) Other Machinery, Fixtures and Equipment (A/B: 50…" at bounding box center [522, 293] width 317 height 35
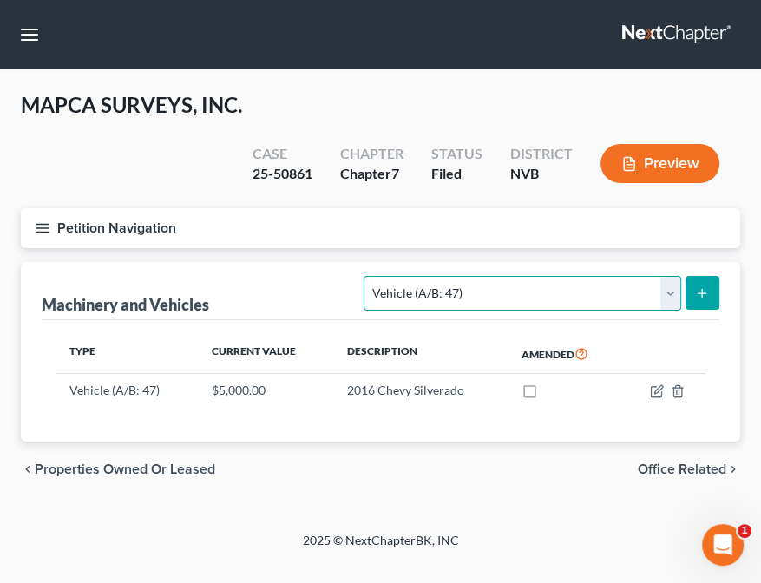
select select "aircraft"
click at [367, 276] on select "Select Type Aircraft (A/B: 49) Other Machinery, Fixtures and Equipment (A/B: 50…" at bounding box center [522, 293] width 317 height 35
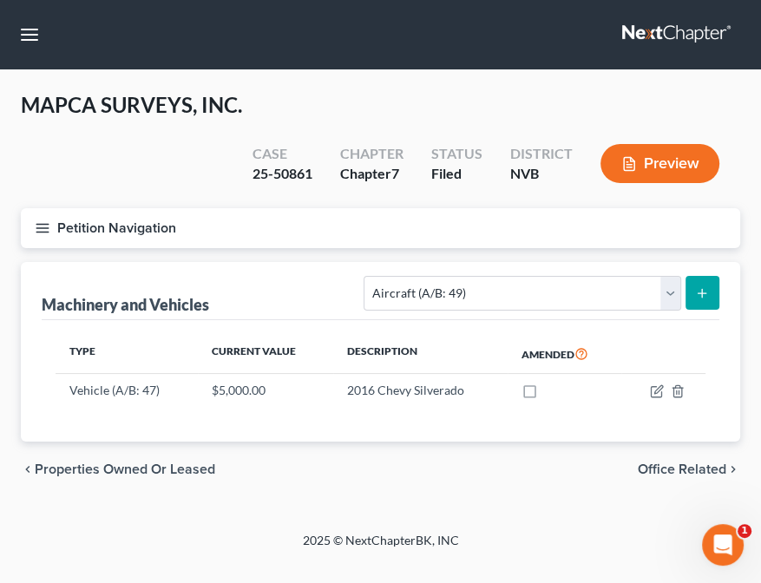
click at [709, 292] on button "submit" at bounding box center [703, 293] width 34 height 34
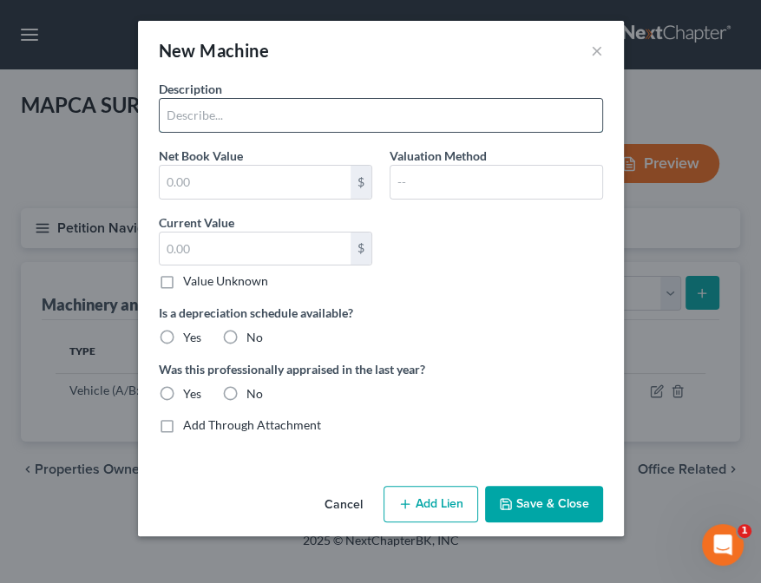
click at [222, 99] on input "text" at bounding box center [381, 115] width 443 height 33
type input "Drone"
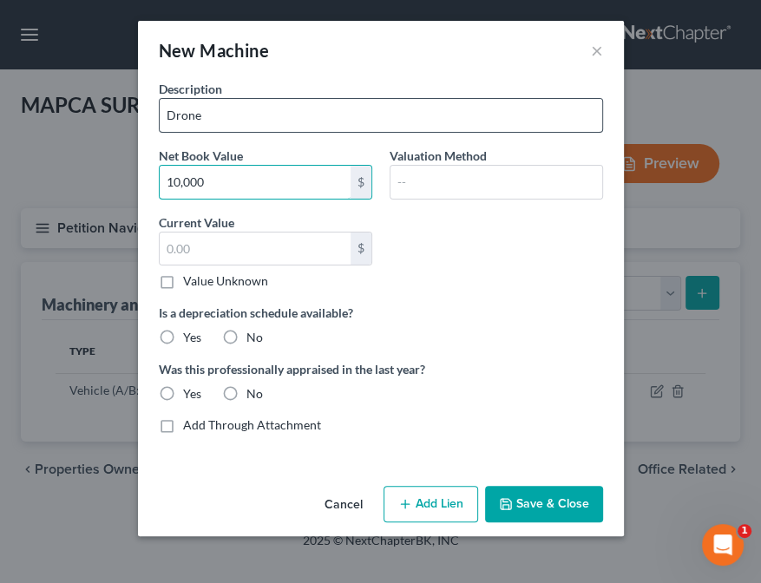
type input "10,000"
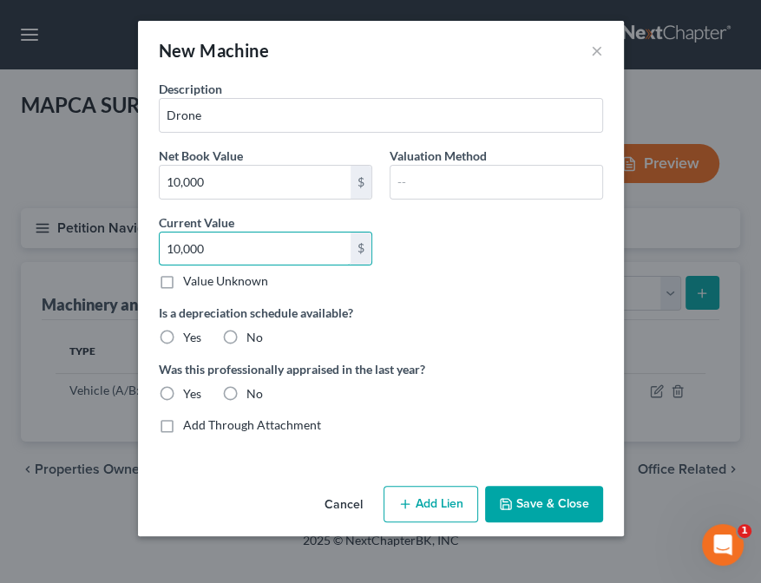
type input "10,000"
click at [247, 335] on label "No" at bounding box center [255, 337] width 16 height 17
click at [254, 335] on input "No" at bounding box center [259, 334] width 11 height 11
radio input "true"
click at [247, 393] on label "No" at bounding box center [255, 393] width 16 height 17
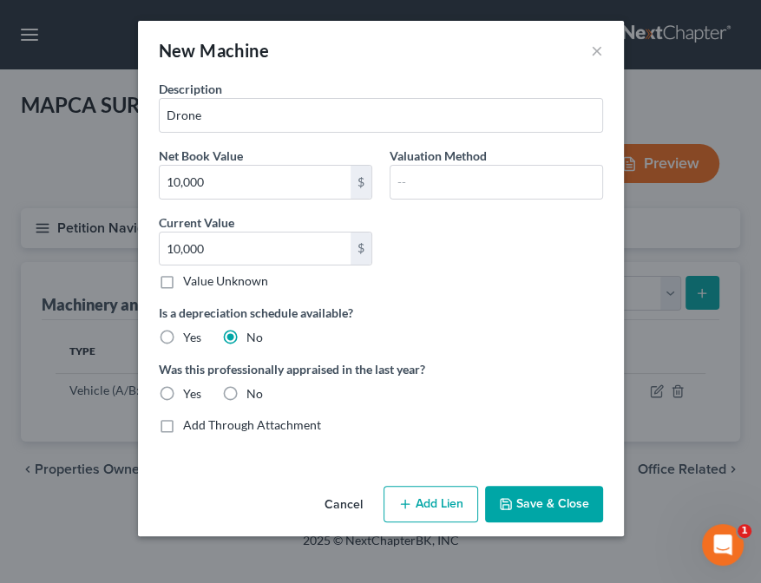
click at [254, 393] on input "No" at bounding box center [259, 390] width 11 height 11
radio input "true"
click at [543, 503] on button "Save & Close" at bounding box center [544, 504] width 118 height 36
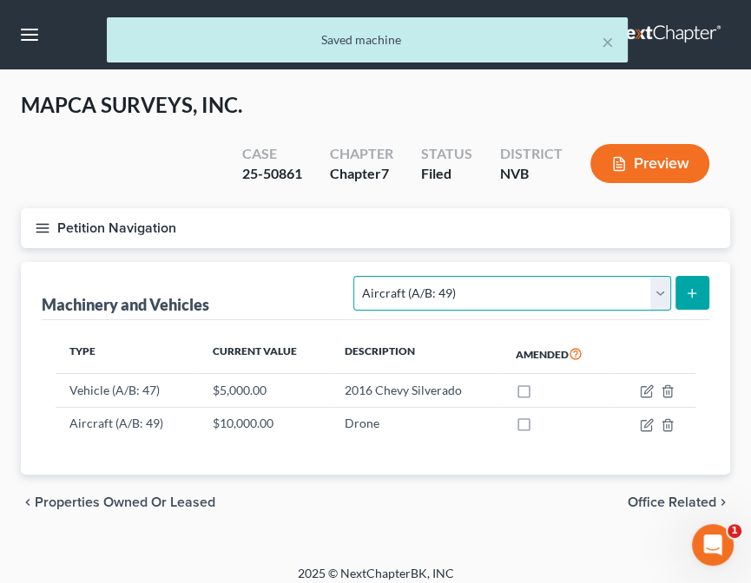
click at [549, 292] on select "Select Type Aircraft (A/B: 49) Other Machinery, Fixtures and Equipment (A/B: 50…" at bounding box center [511, 293] width 317 height 35
select select "other"
click at [357, 276] on select "Select Type Aircraft (A/B: 49) Other Machinery, Fixtures and Equipment (A/B: 50…" at bounding box center [511, 293] width 317 height 35
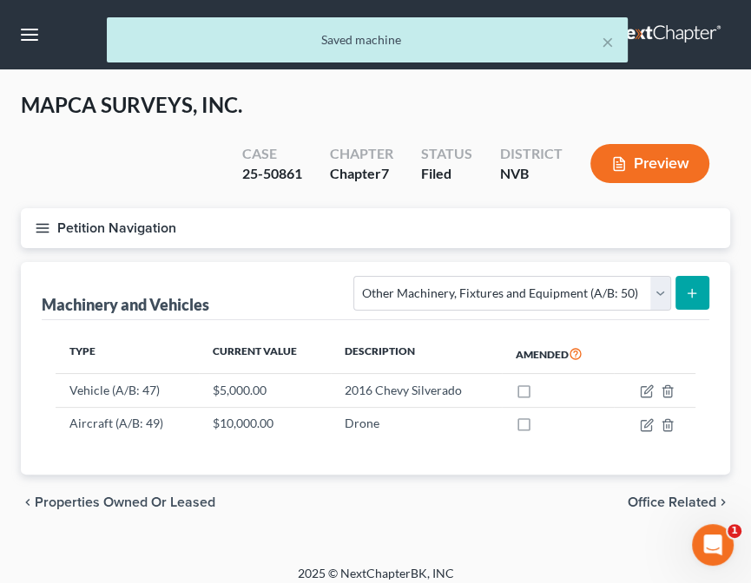
click at [681, 288] on button "submit" at bounding box center [692, 293] width 34 height 34
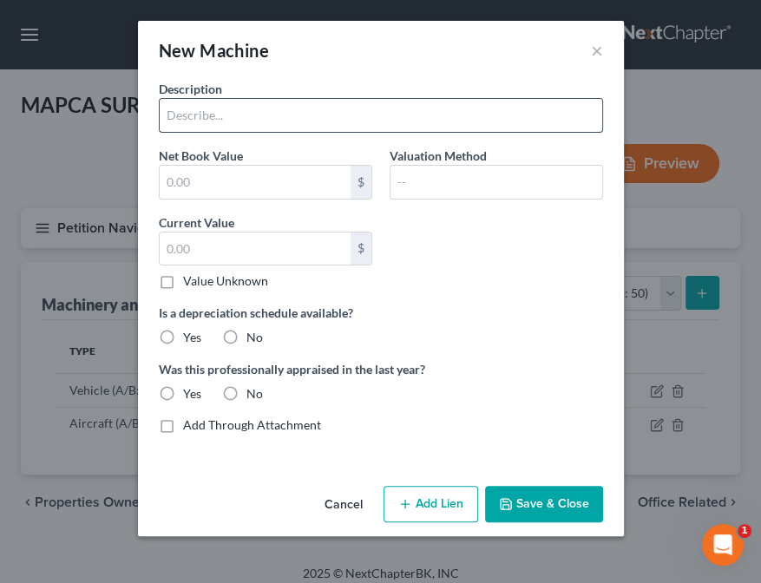
click at [244, 125] on input "text" at bounding box center [381, 115] width 443 height 33
type input "RICOH MPC4503"
click at [451, 507] on button "Add Lien" at bounding box center [431, 504] width 95 height 36
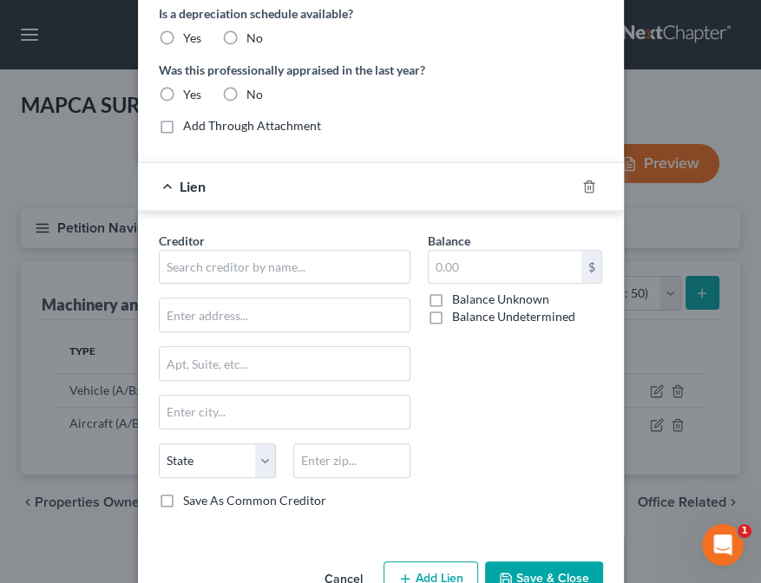
scroll to position [275, 0]
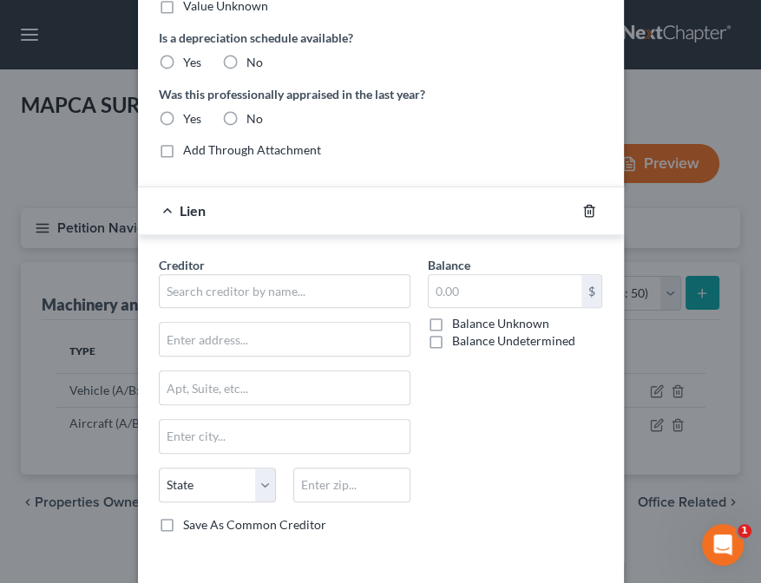
click at [586, 210] on icon "button" at bounding box center [590, 211] width 14 height 14
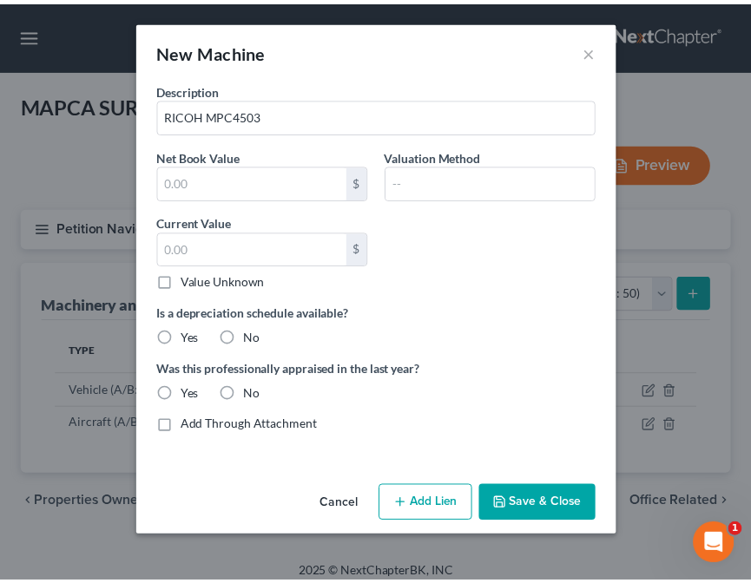
scroll to position [0, 0]
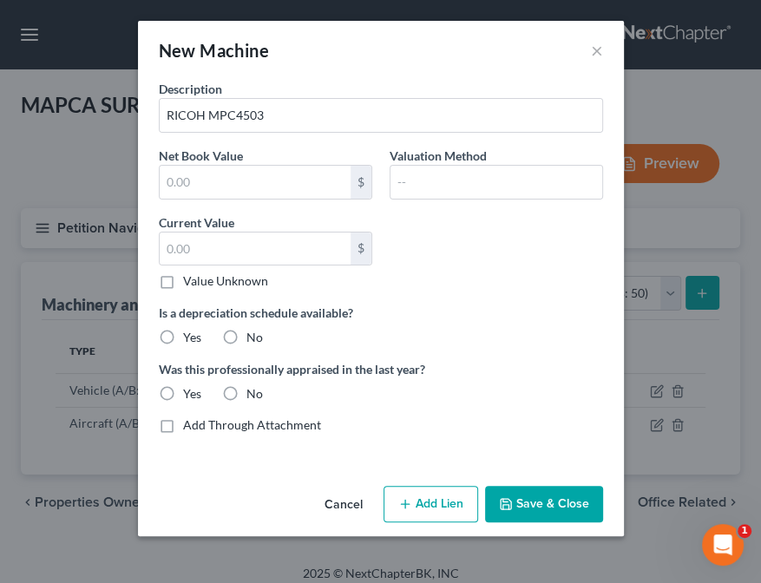
click at [546, 507] on button "Save & Close" at bounding box center [544, 504] width 118 height 36
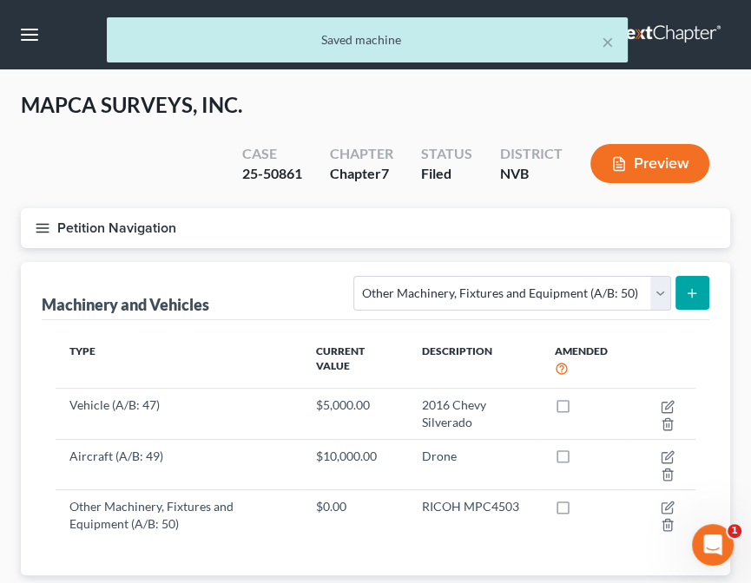
click at [698, 282] on button "submit" at bounding box center [692, 293] width 34 height 34
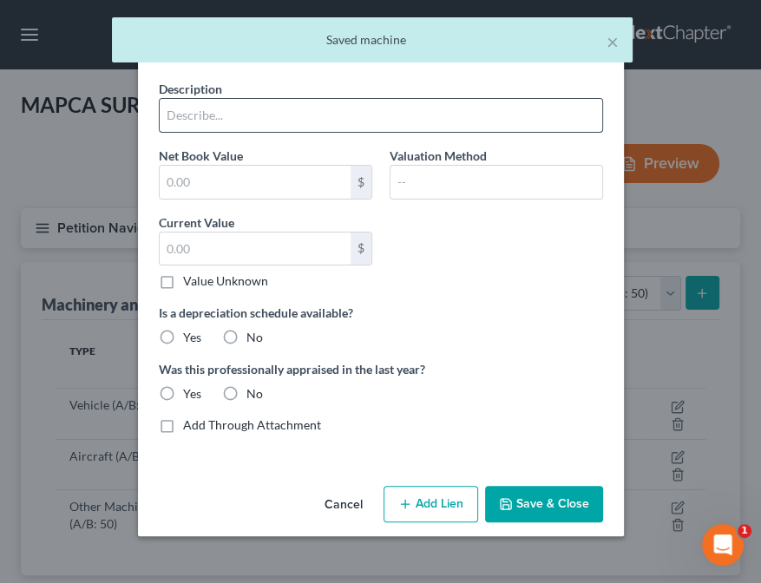
click at [201, 121] on input "text" at bounding box center [381, 115] width 443 height 33
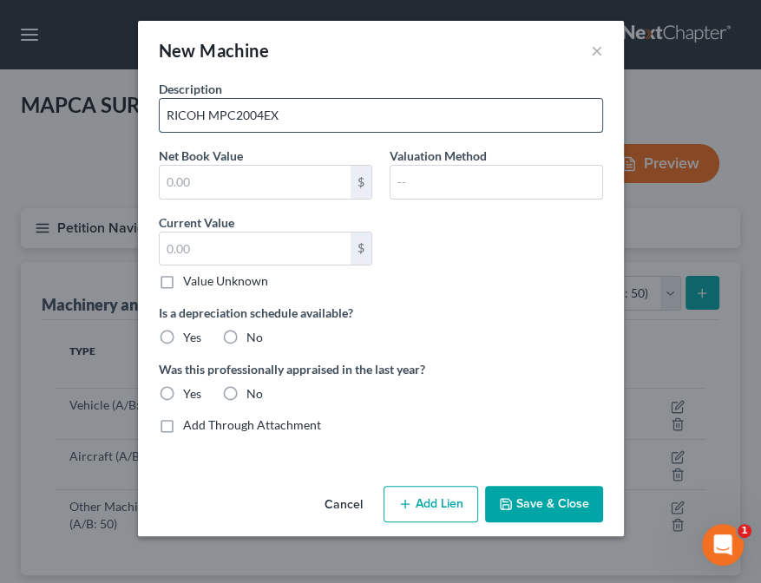
type input "RICOH MPC2004EX"
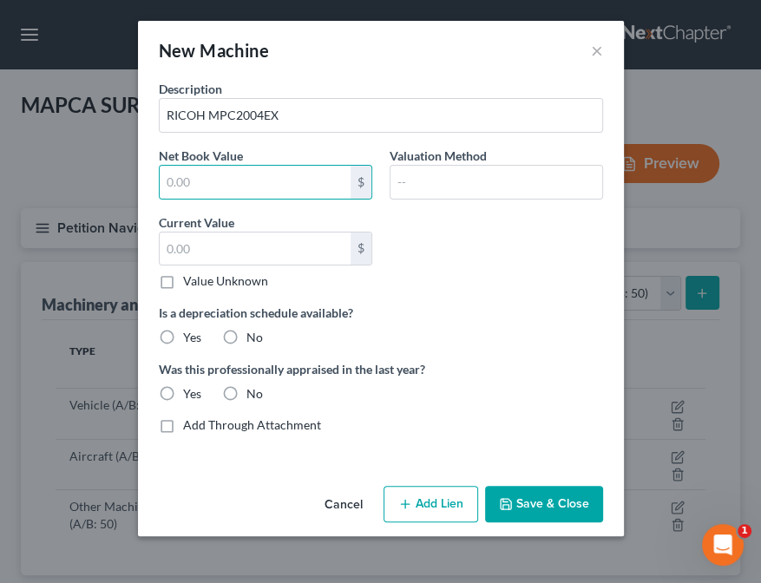
click at [247, 337] on label "No" at bounding box center [255, 337] width 16 height 17
click at [254, 337] on input "No" at bounding box center [259, 334] width 11 height 11
radio input "true"
click at [247, 395] on label "No" at bounding box center [255, 393] width 16 height 17
click at [254, 395] on input "No" at bounding box center [259, 390] width 11 height 11
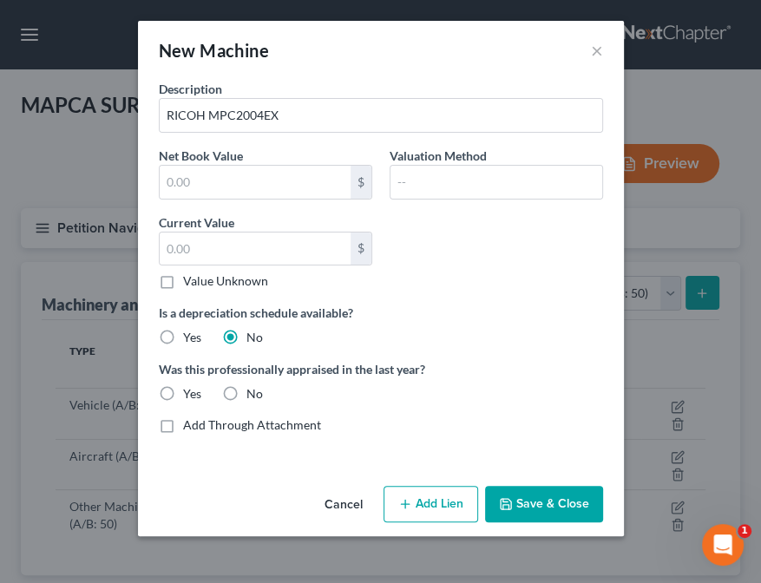
radio input "true"
click at [563, 509] on button "Save & Close" at bounding box center [544, 504] width 118 height 36
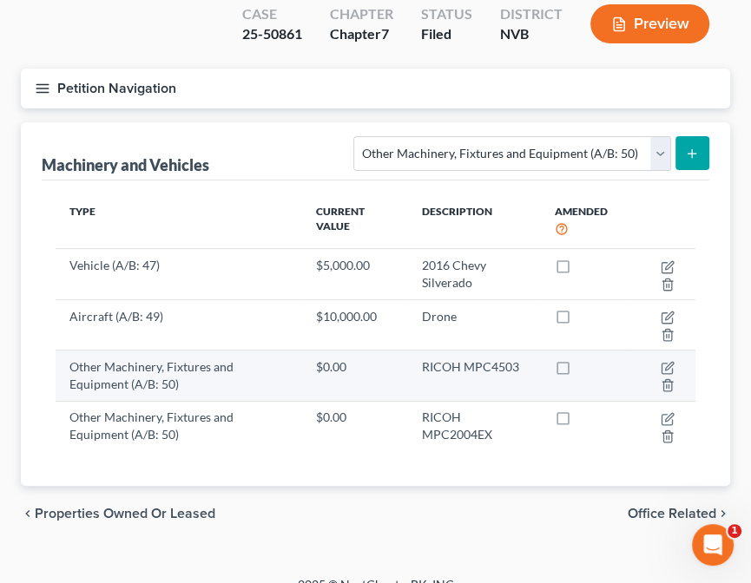
scroll to position [162, 0]
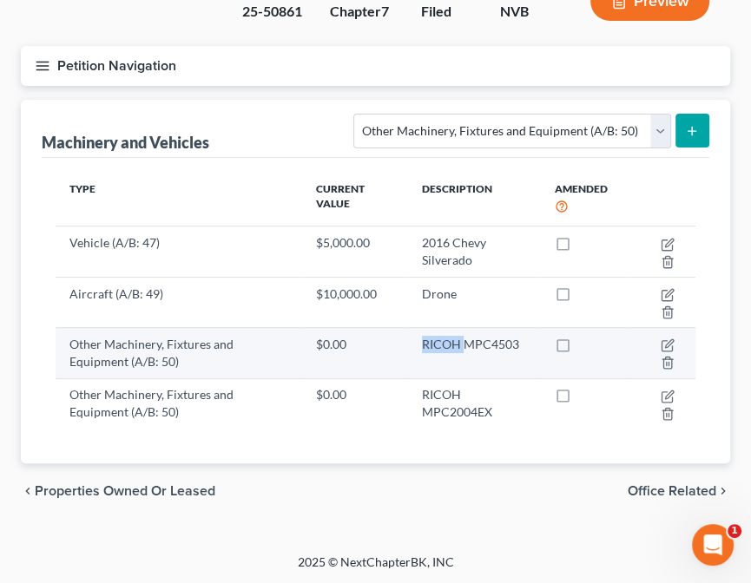
drag, startPoint x: 412, startPoint y: 344, endPoint x: 462, endPoint y: 350, distance: 50.7
click at [462, 350] on td "RICOH MPC4503" at bounding box center [474, 353] width 133 height 50
copy td "RICOH"
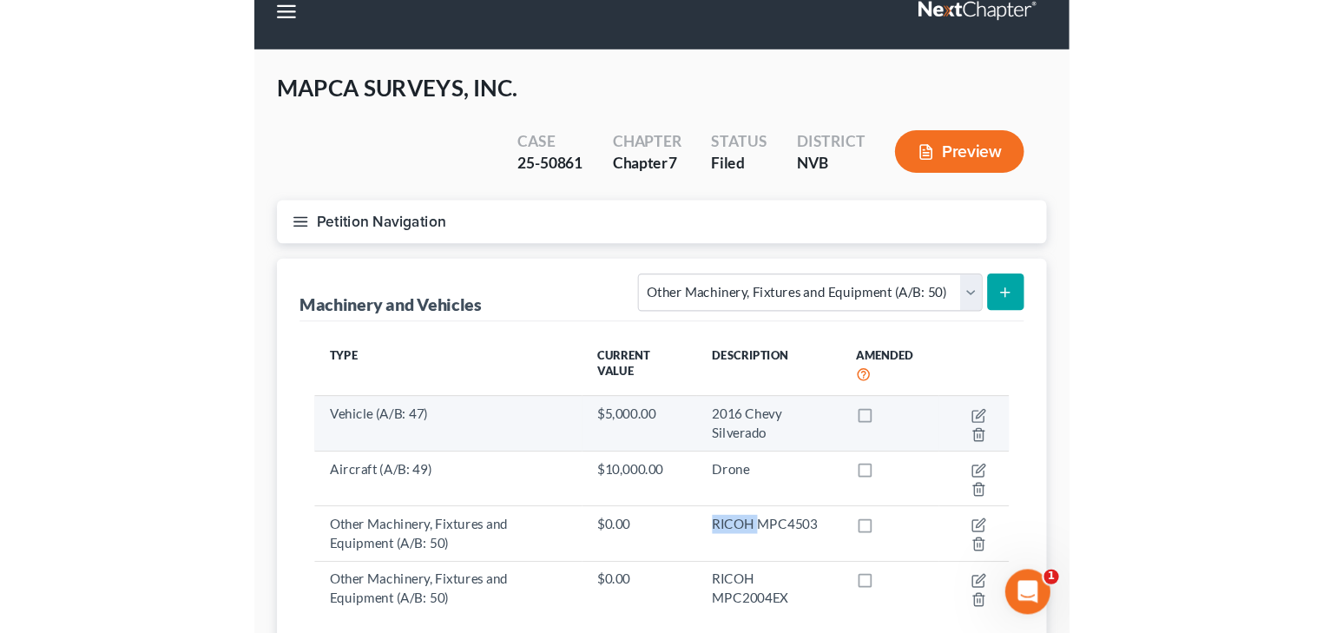
scroll to position [23, 0]
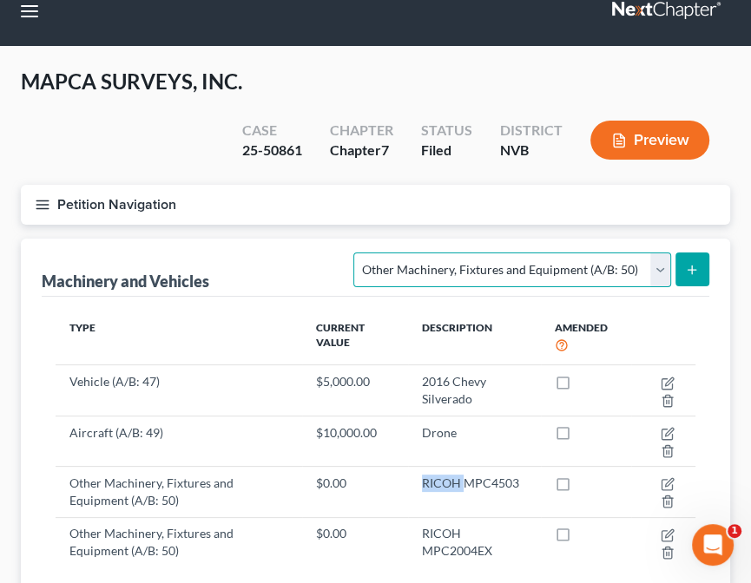
click at [431, 270] on select "Select Type Aircraft (A/B: 49) Other Machinery, Fixtures and Equipment (A/B: 50…" at bounding box center [511, 270] width 317 height 35
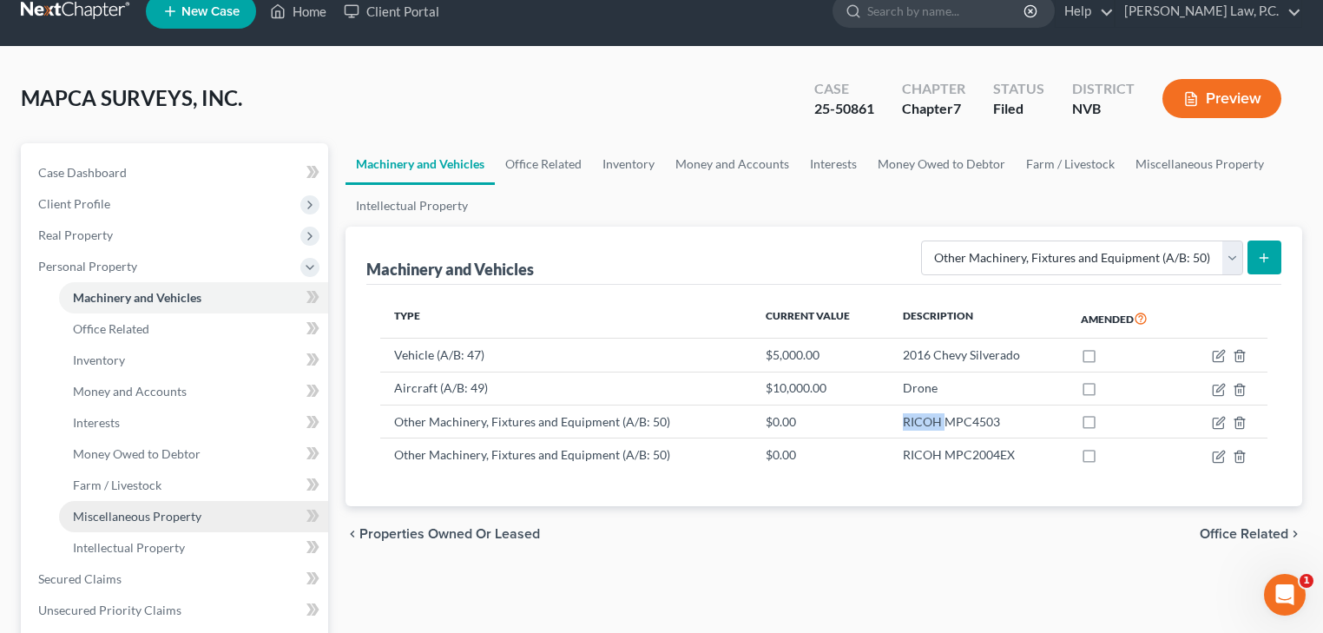
click at [154, 514] on span "Miscellaneous Property" at bounding box center [137, 516] width 128 height 15
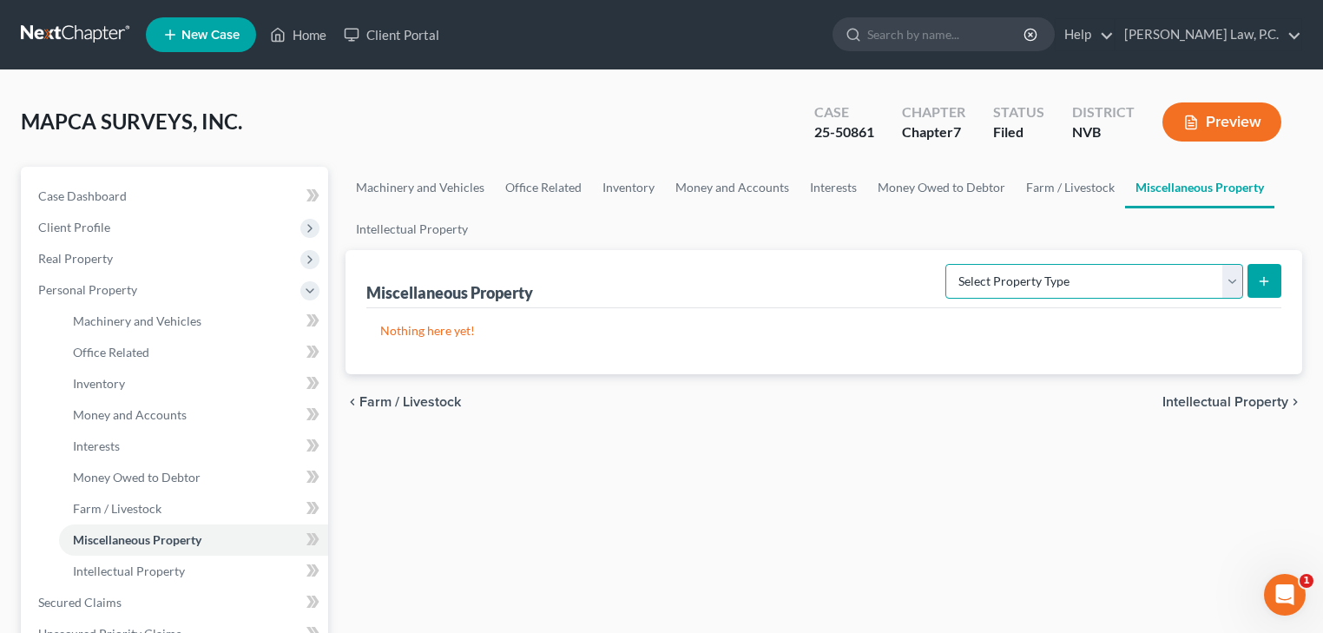
click at [1035, 274] on select "Select Property Type Assigned for Creditor Benefit [DATE] (SOFA: 8) Assigned to…" at bounding box center [1094, 281] width 298 height 35
select select "not_yet_listed"
click at [945, 264] on select "Select Property Type Assigned for Creditor Benefit [DATE] (SOFA: 8) Assigned to…" at bounding box center [1094, 281] width 298 height 35
click at [750, 361] on div "Nothing here yet! Type Total Value Description Amended" at bounding box center [823, 341] width 915 height 66
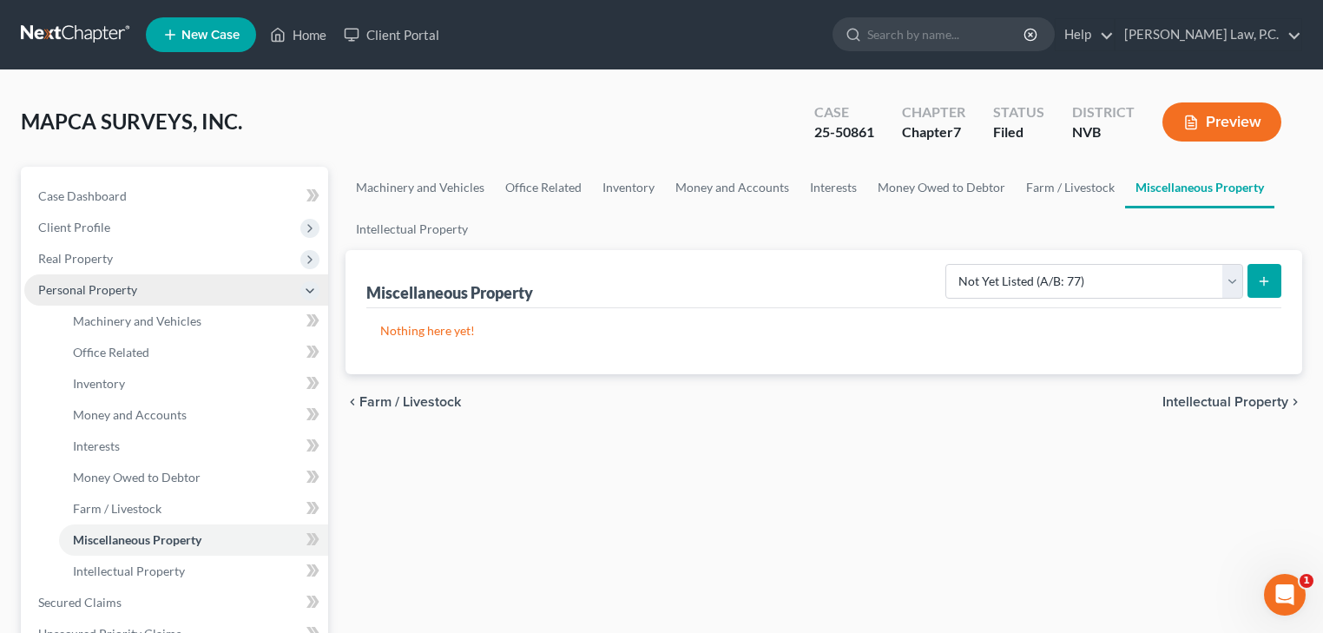
click at [117, 295] on span "Personal Property" at bounding box center [87, 289] width 99 height 15
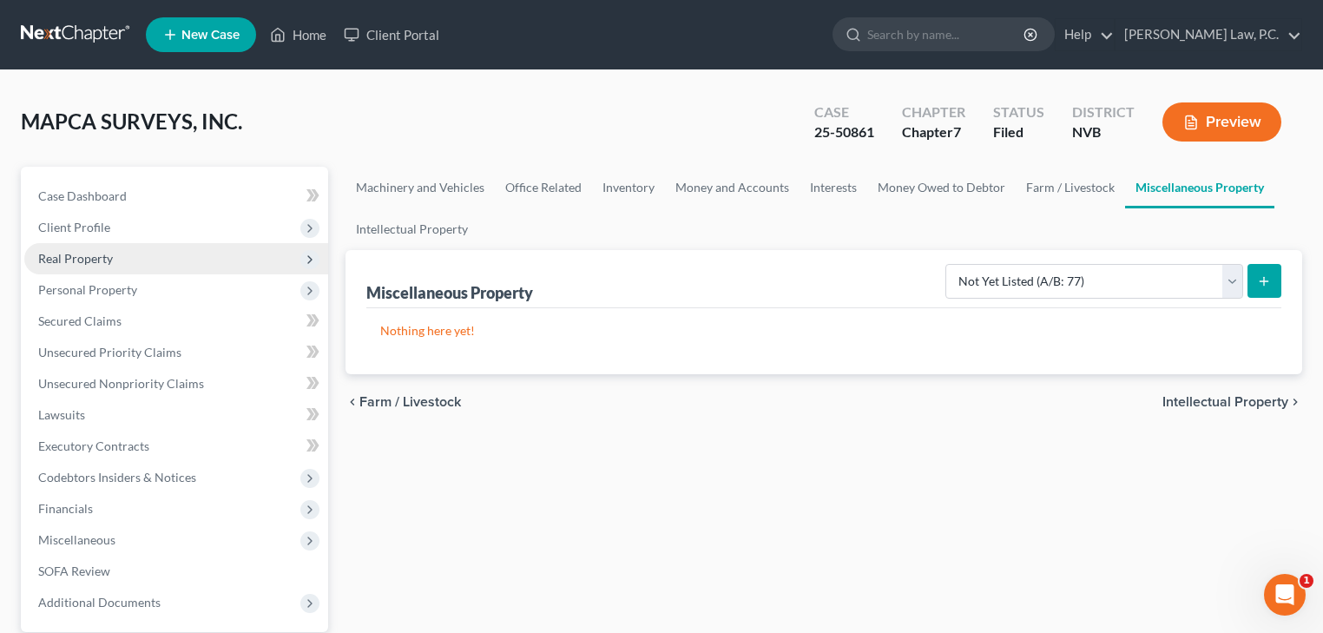
click at [85, 256] on span "Real Property" at bounding box center [75, 258] width 75 height 15
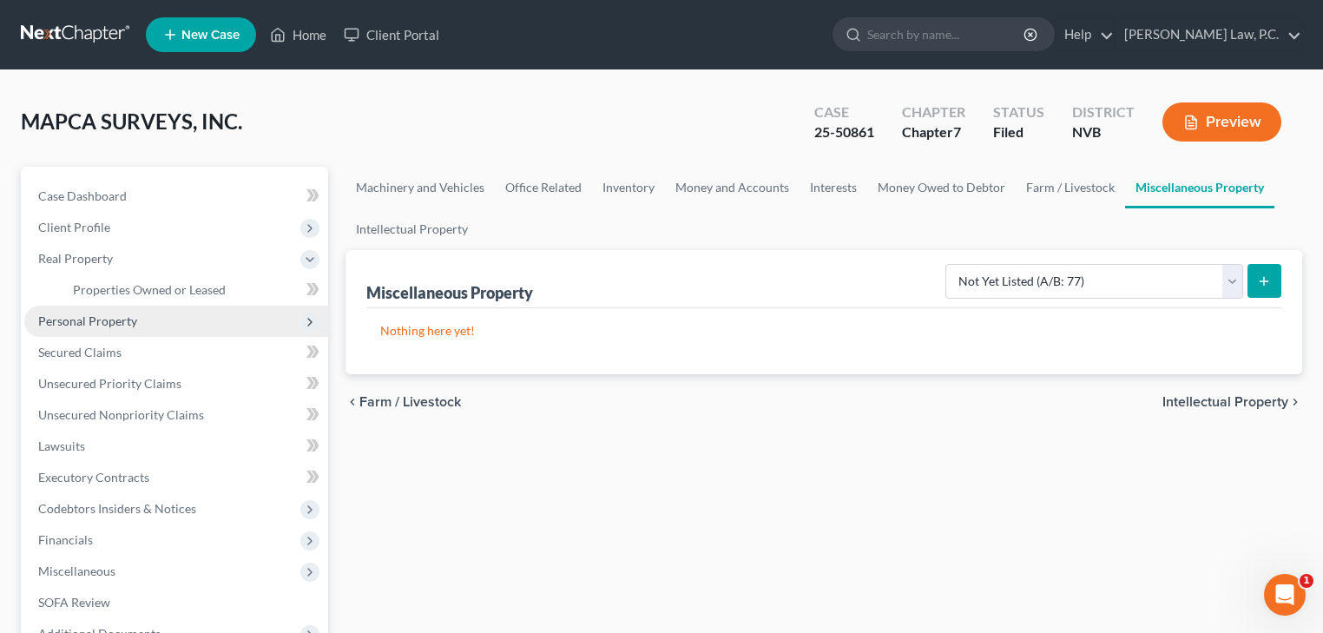
click at [89, 329] on span "Personal Property" at bounding box center [176, 321] width 304 height 31
